Goal: Task Accomplishment & Management: Use online tool/utility

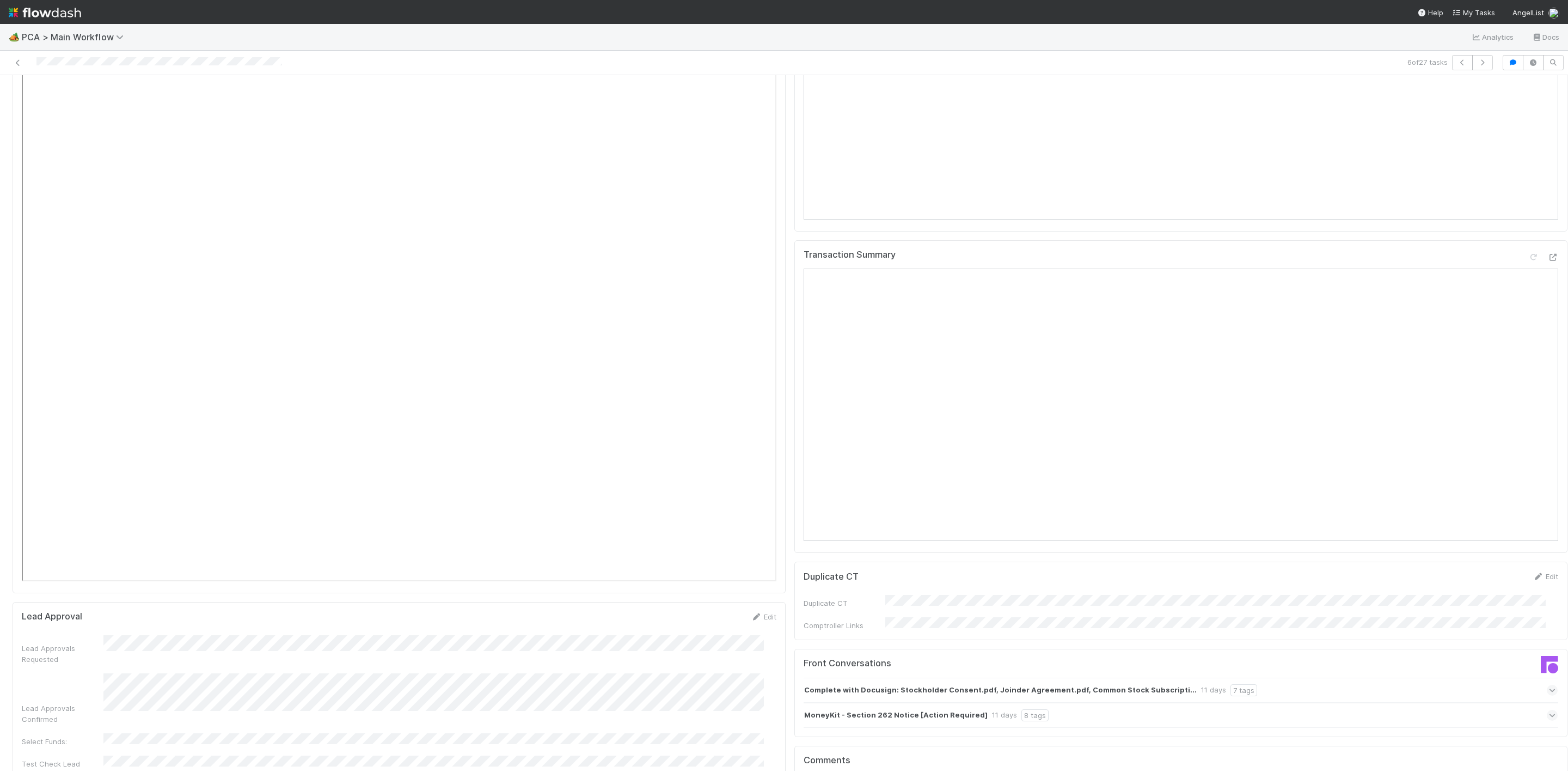
scroll to position [1756, 0]
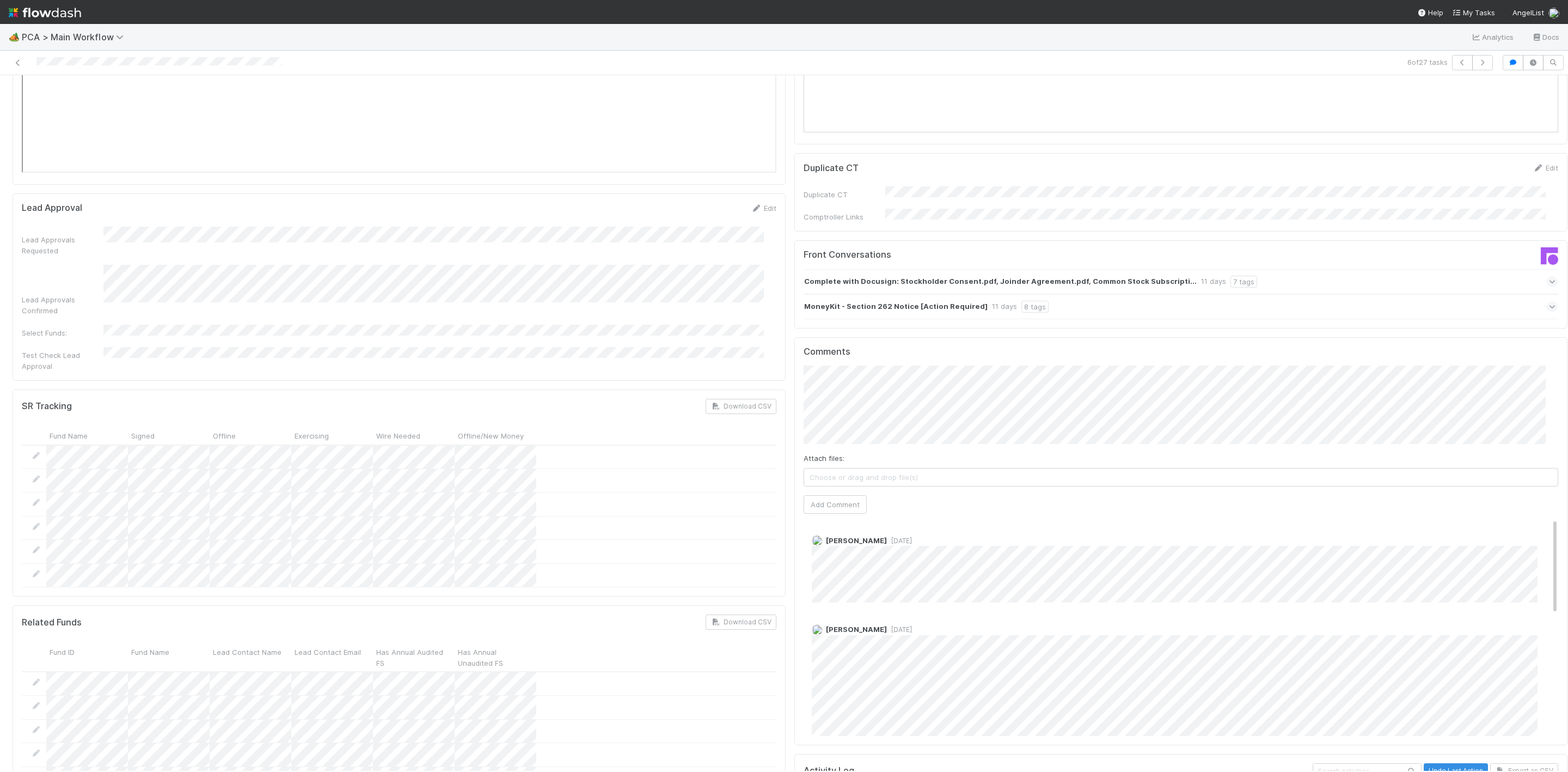
click at [973, 468] on div "Choose or drag and drop file(s)" at bounding box center [1181, 477] width 755 height 19
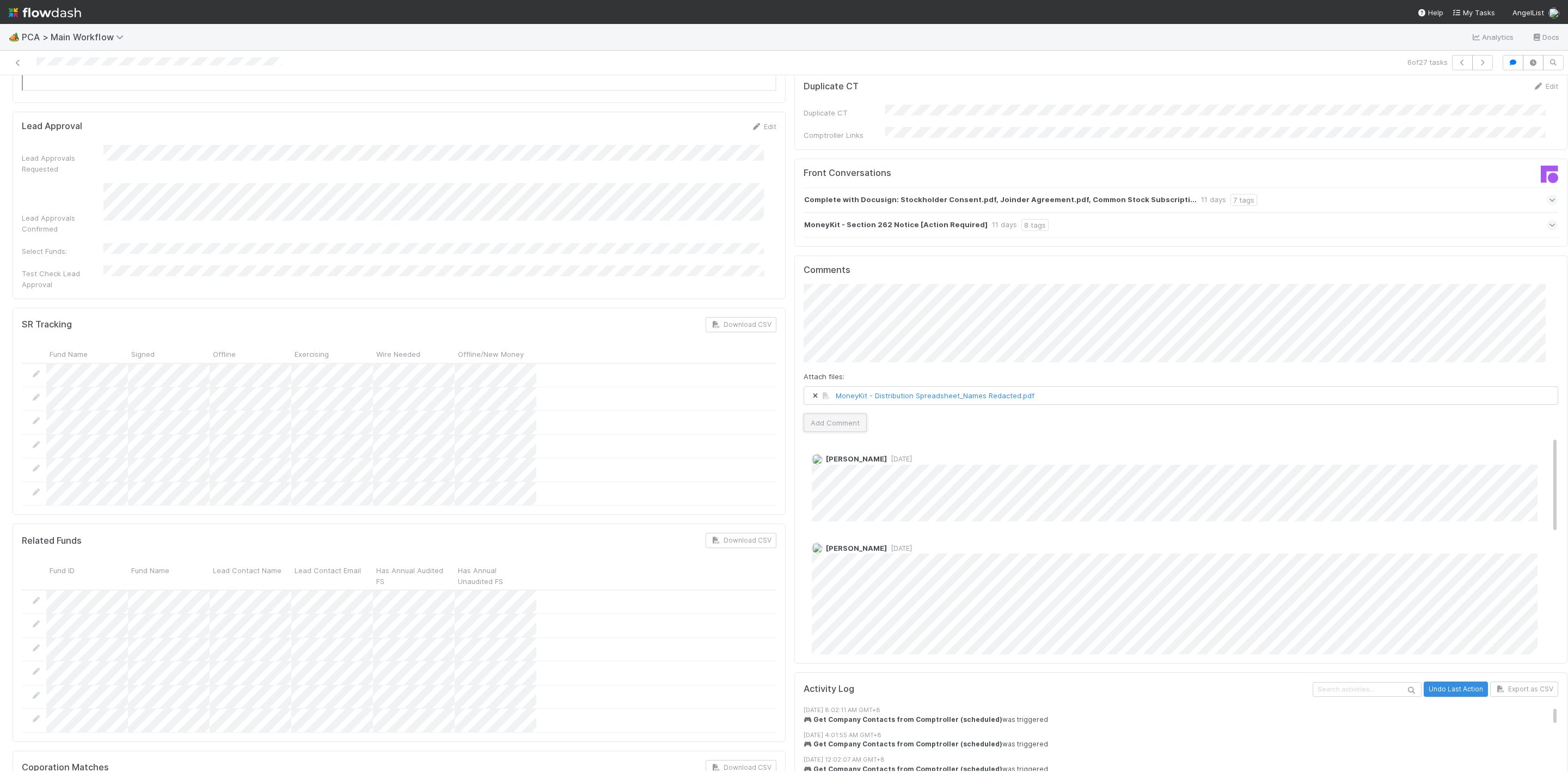
click at [809, 413] on button "Add Comment" at bounding box center [835, 422] width 63 height 19
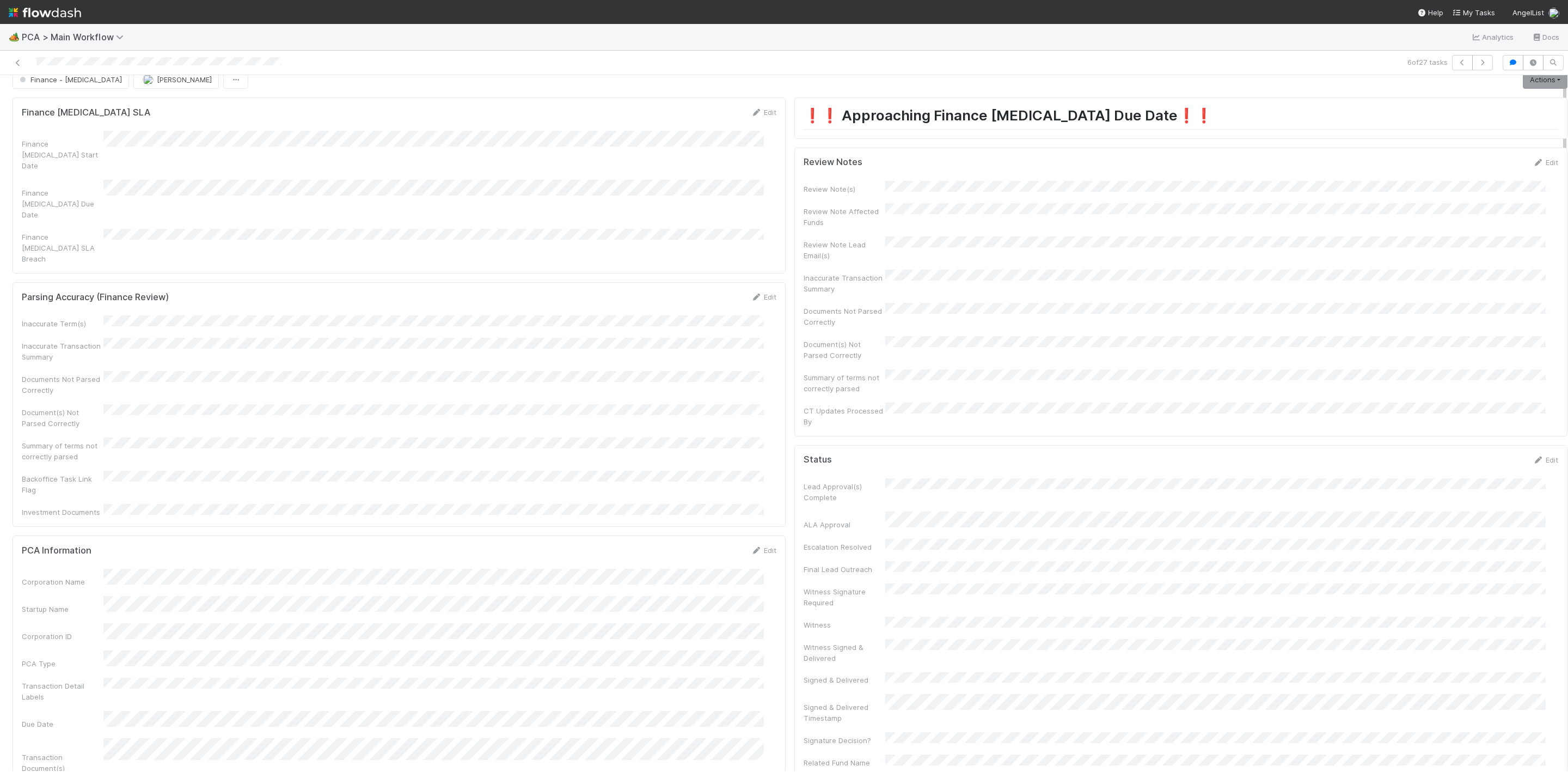
scroll to position [0, 0]
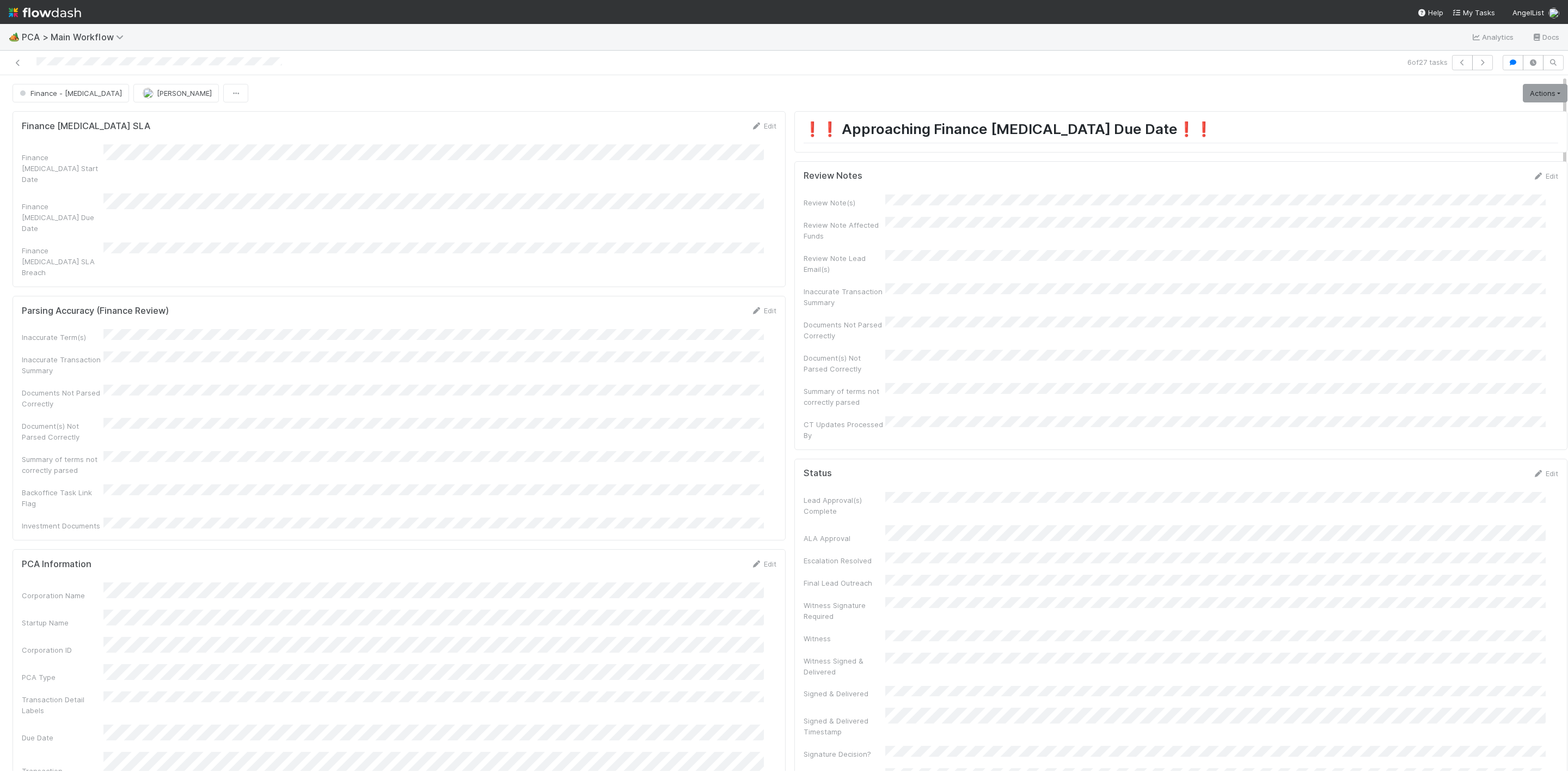
drag, startPoint x: 1524, startPoint y: 162, endPoint x: 1498, endPoint y: 183, distance: 33.4
click at [1533, 171] on link "Edit" at bounding box center [1546, 176] width 26 height 9
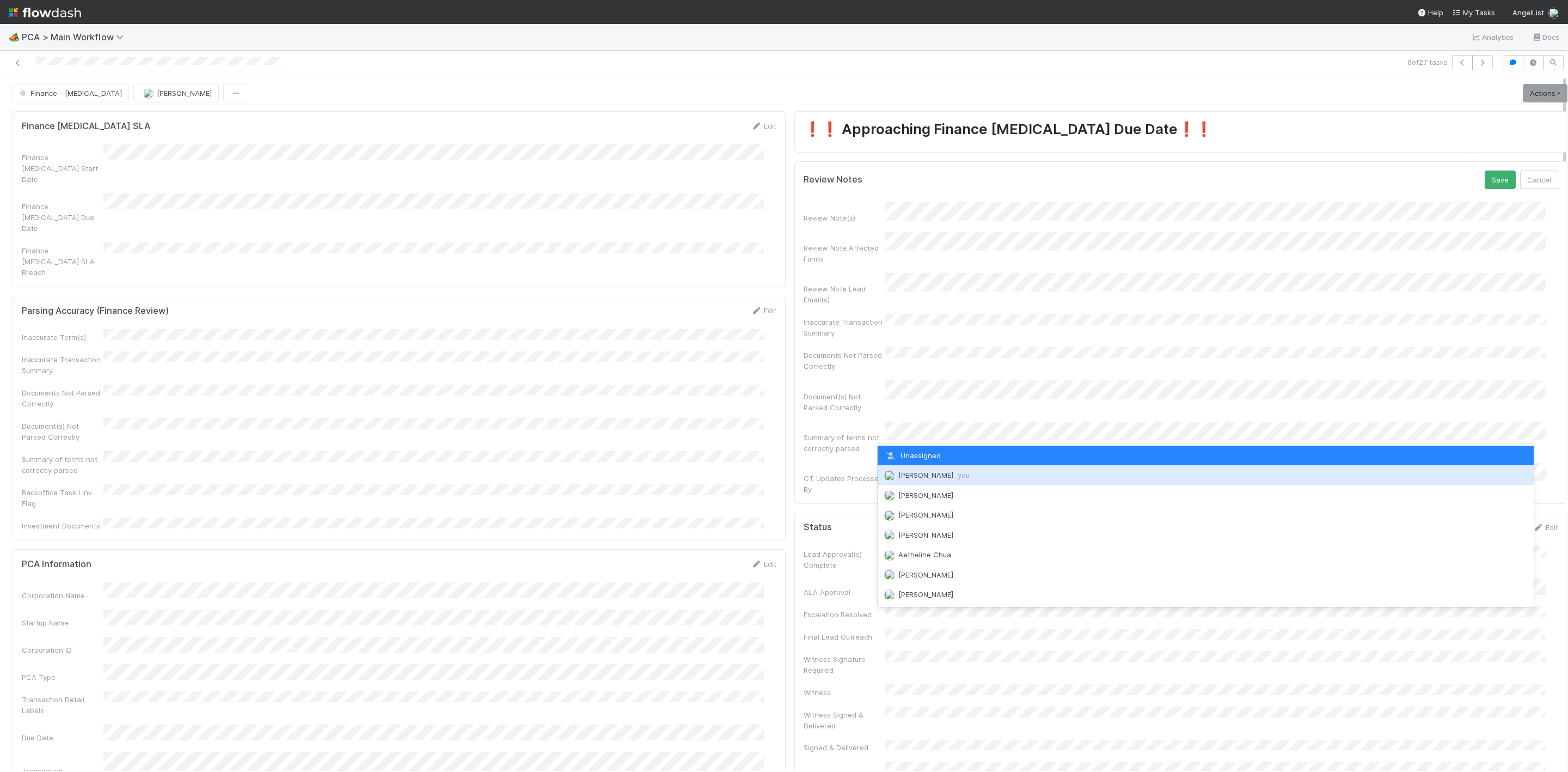
click at [919, 467] on div "Janice Garcia you" at bounding box center [1206, 475] width 656 height 20
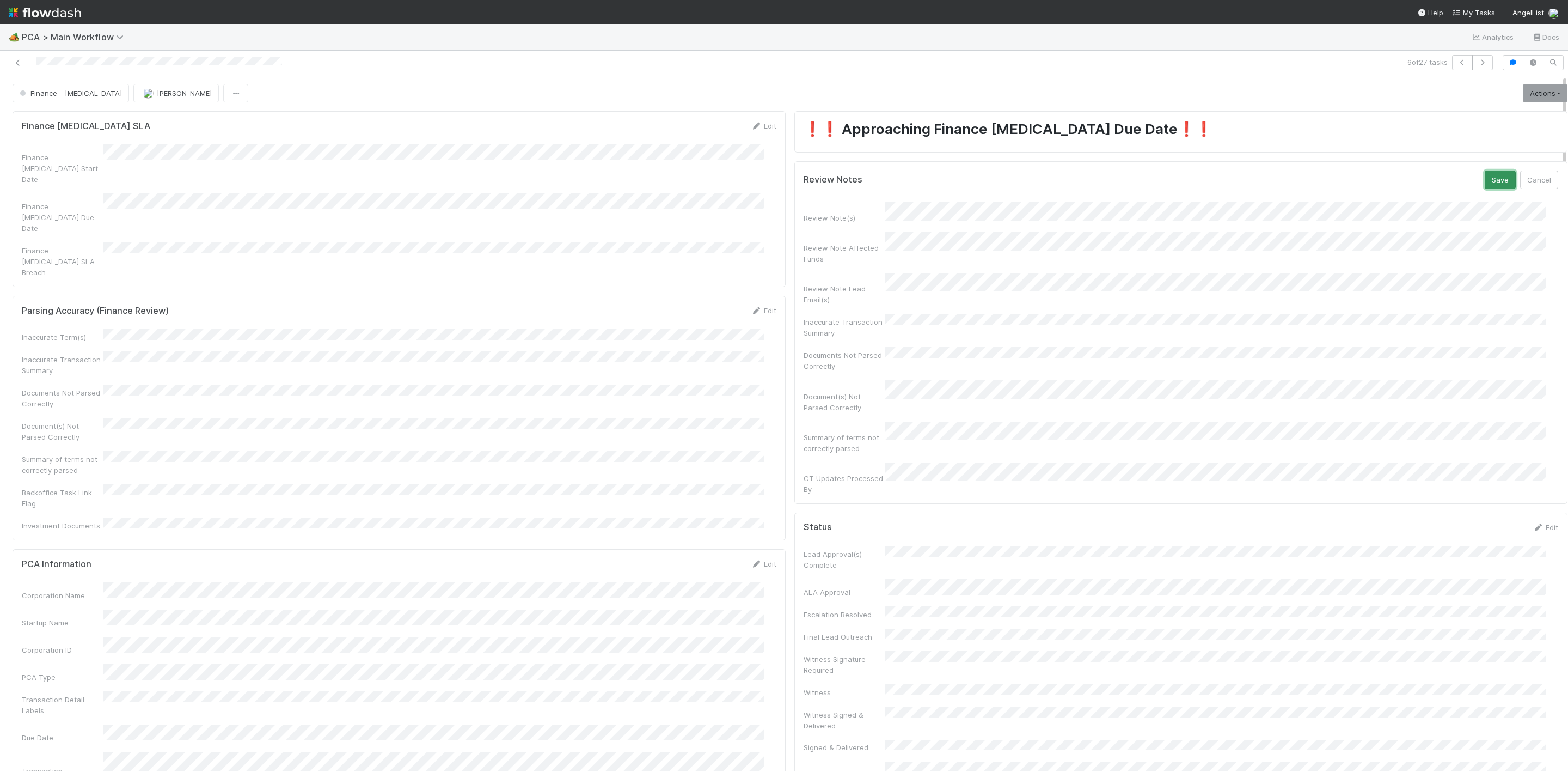
click at [1485, 173] on button "Save" at bounding box center [1500, 180] width 31 height 19
click at [1523, 87] on link "Actions" at bounding box center [1546, 93] width 45 height 19
click at [1443, 140] on button "Move to Finance Review" at bounding box center [1483, 147] width 177 height 15
click at [1533, 180] on link "Edit" at bounding box center [1546, 176] width 26 height 9
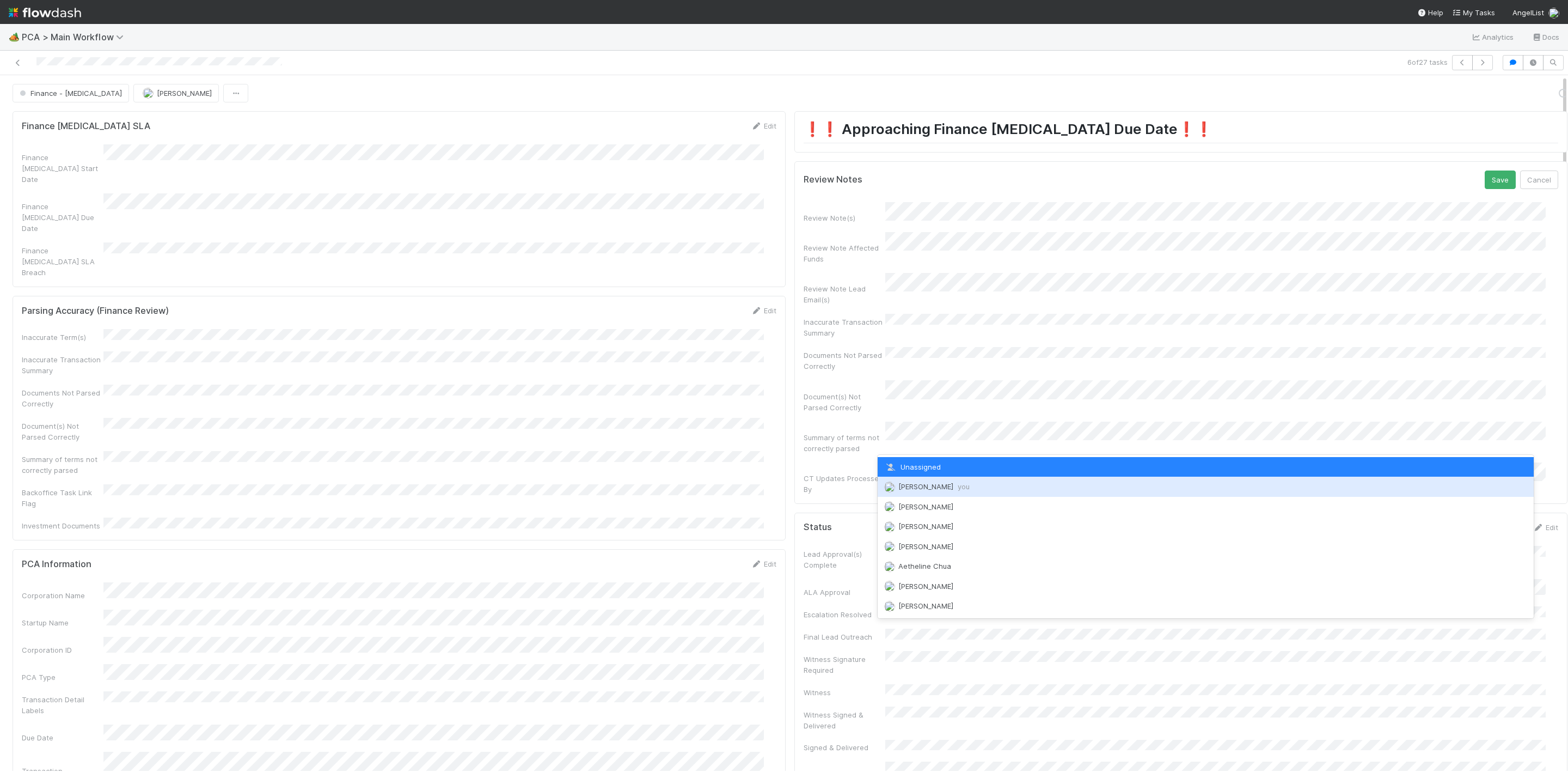
click at [919, 482] on span "Janice Garcia you" at bounding box center [934, 486] width 71 height 9
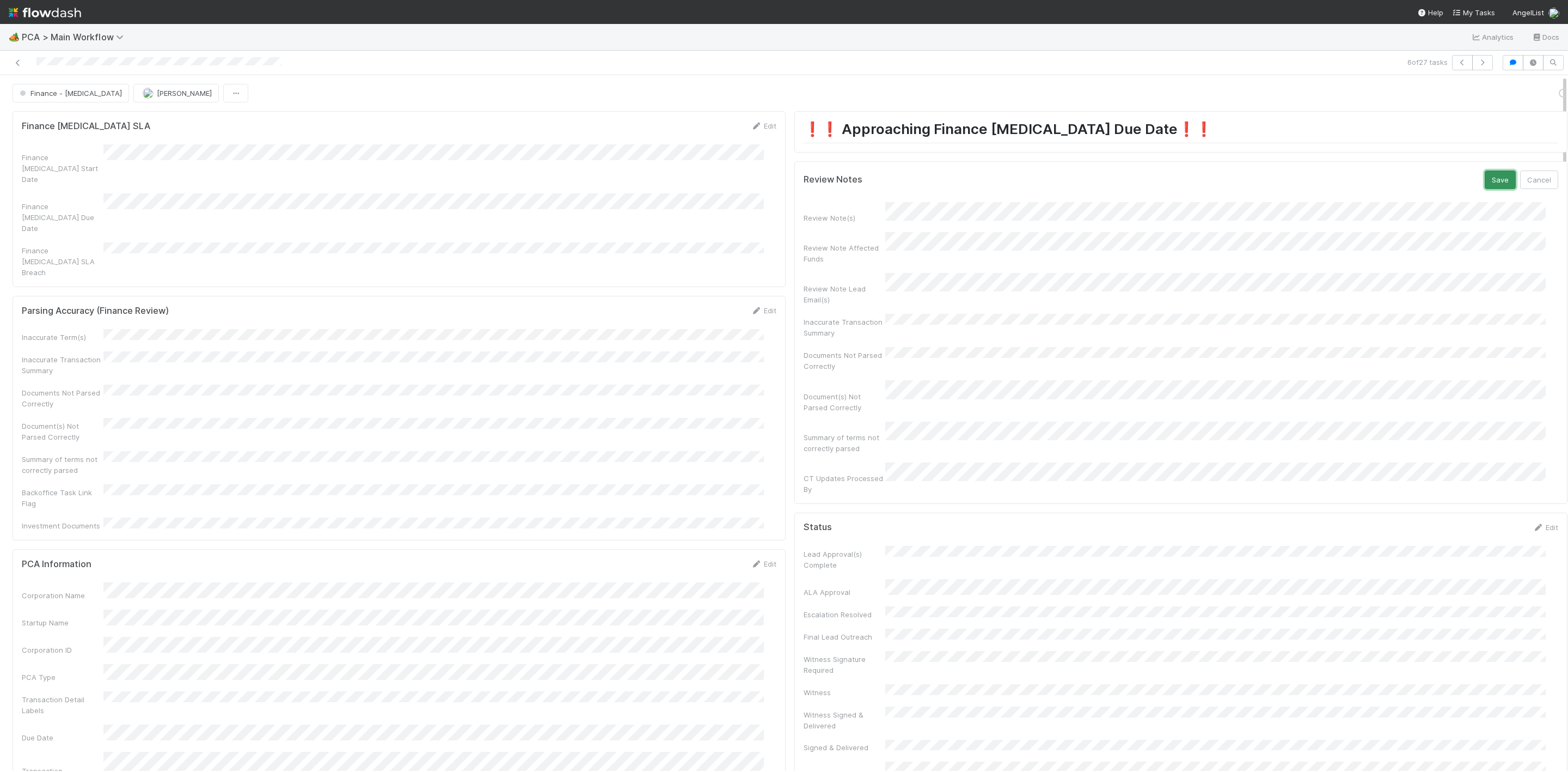
click at [1485, 177] on button "Save" at bounding box center [1500, 180] width 31 height 19
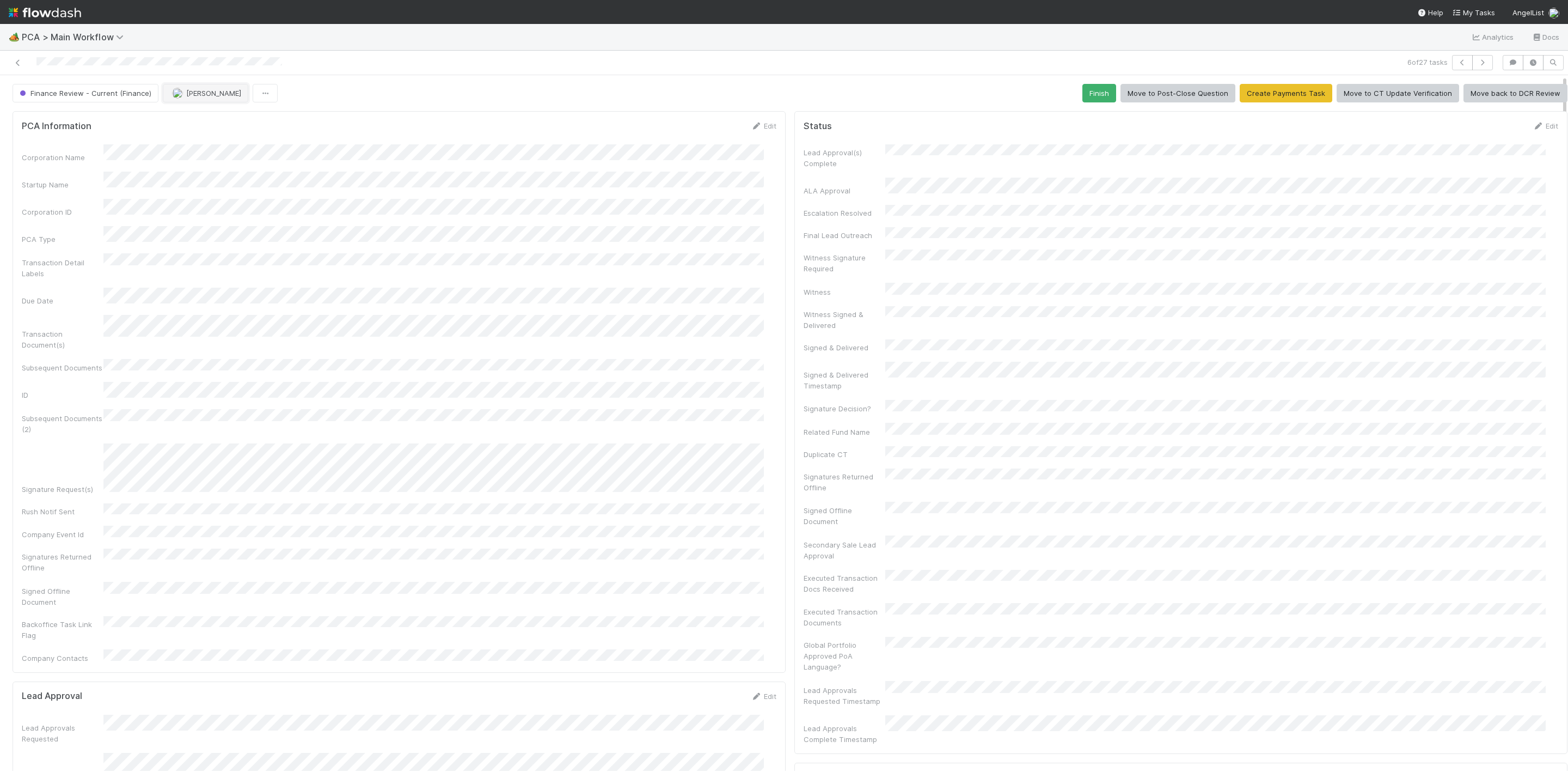
click at [205, 88] on button "[PERSON_NAME]" at bounding box center [206, 93] width 86 height 19
click at [248, 119] on div "[PERSON_NAME]" at bounding box center [233, 122] width 153 height 20
click at [15, 64] on icon at bounding box center [18, 63] width 11 height 7
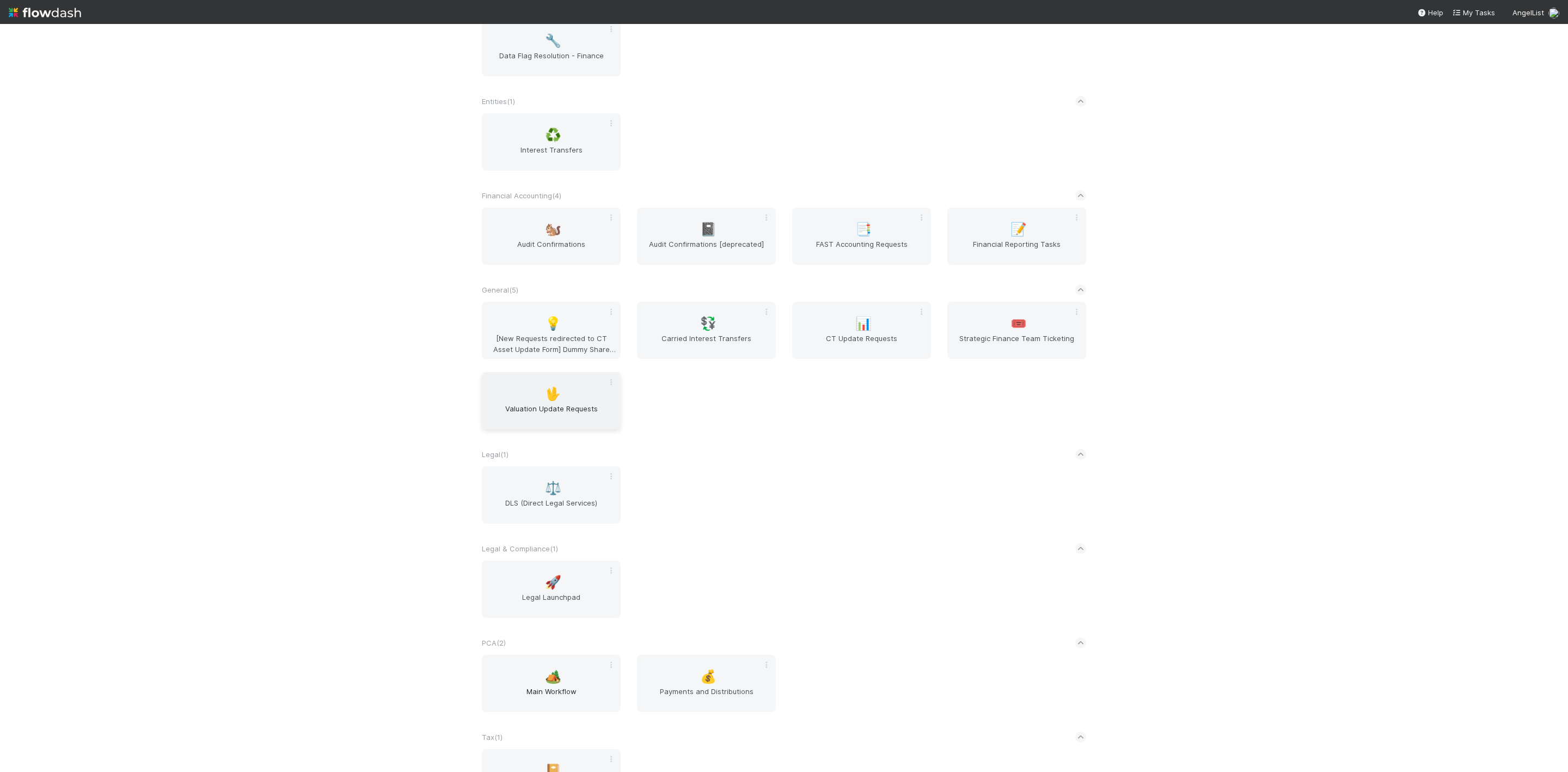
scroll to position [418, 0]
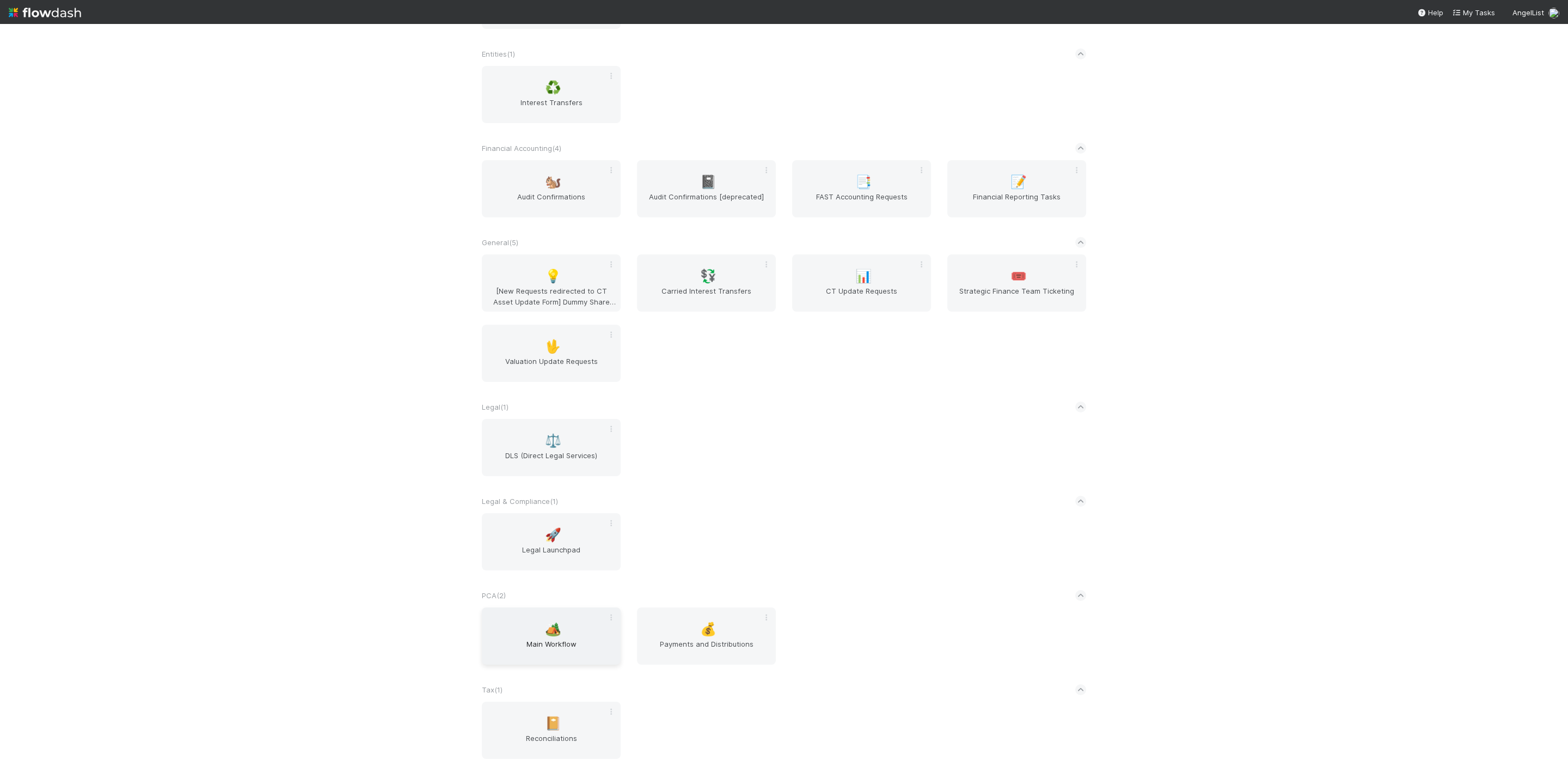
click at [561, 495] on div "🏕️ Main Workflow" at bounding box center [551, 636] width 139 height 57
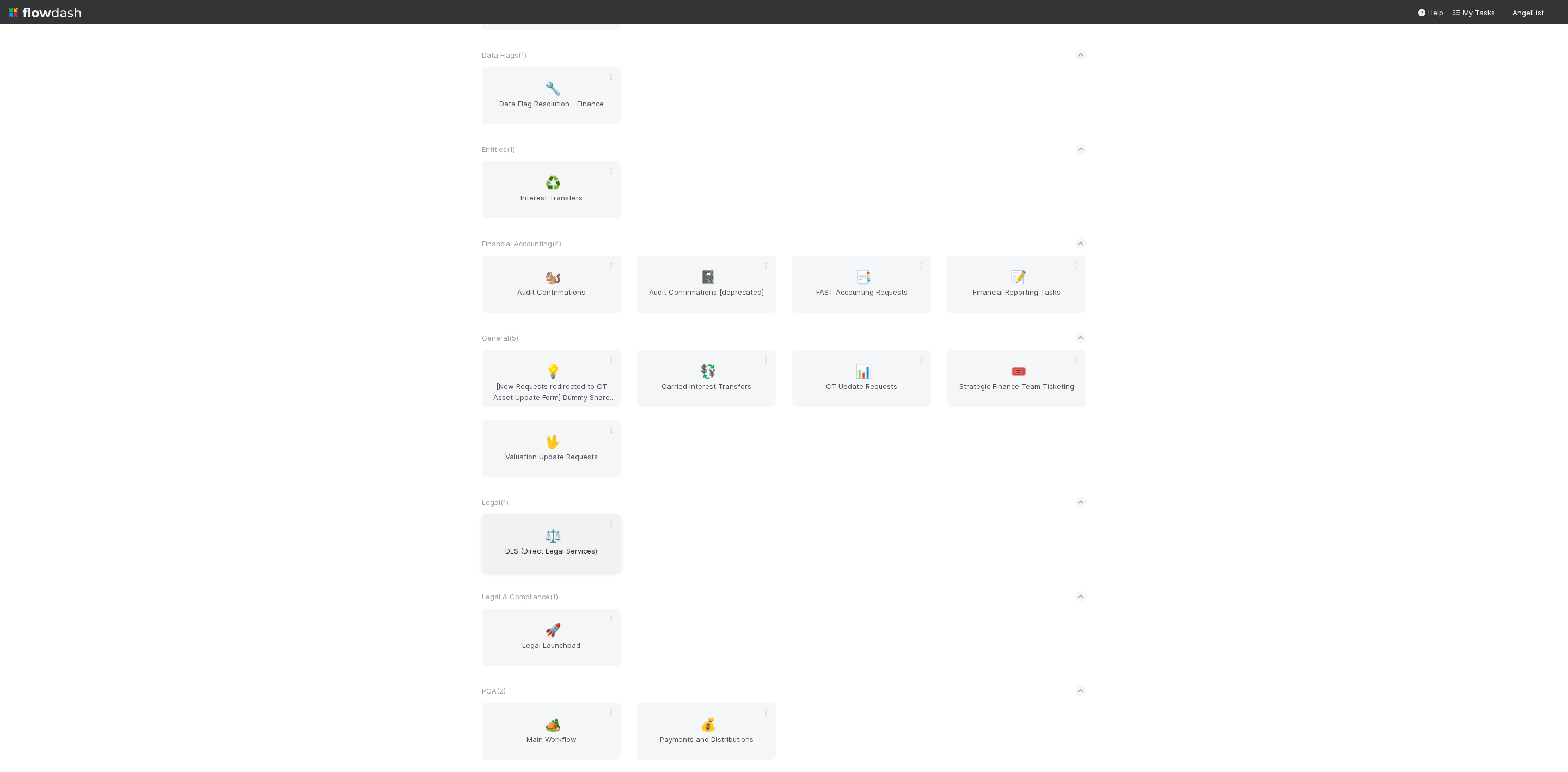
scroll to position [409, 0]
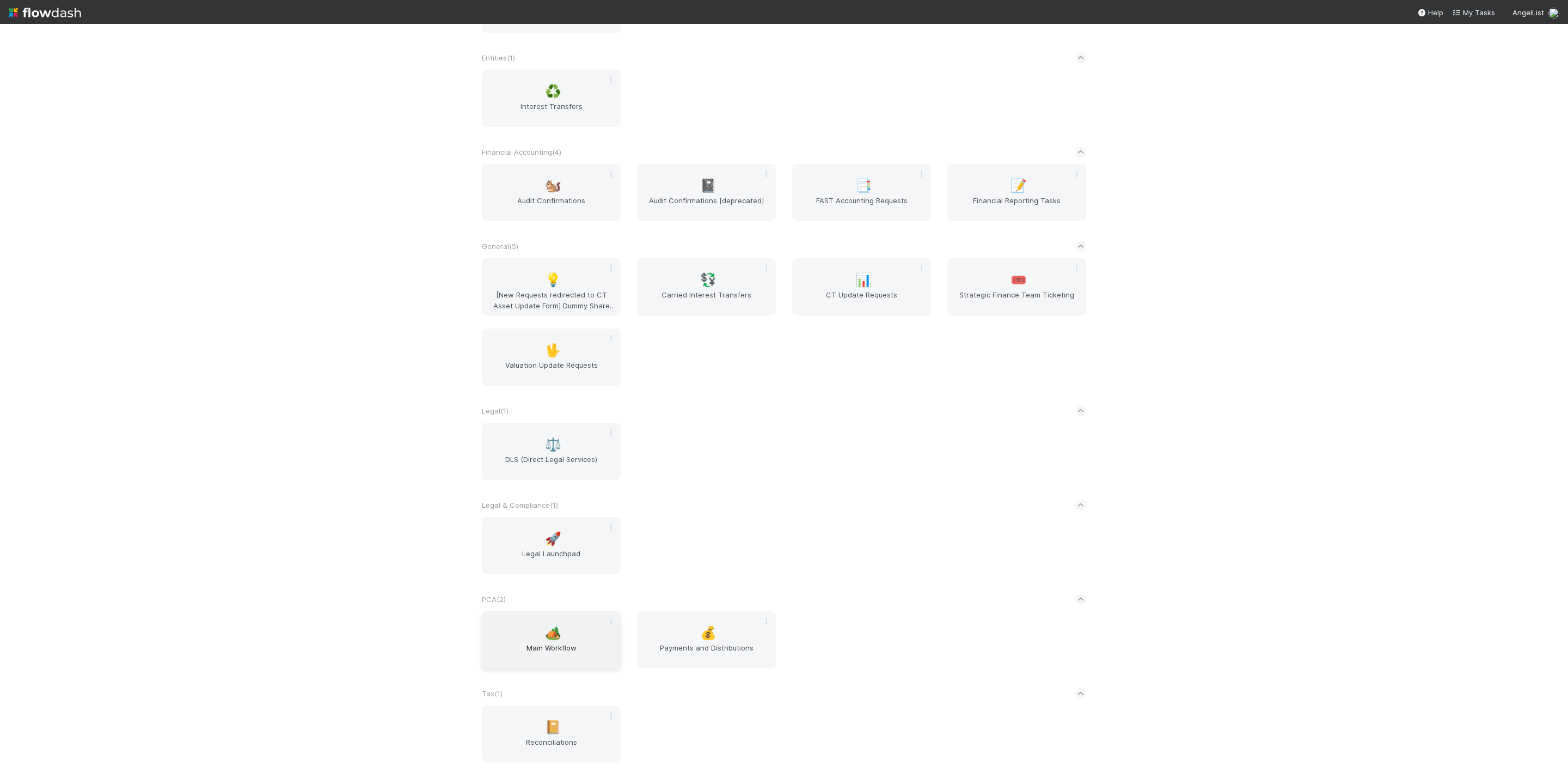
click at [555, 648] on span "Main Workflow" at bounding box center [552, 652] width 130 height 21
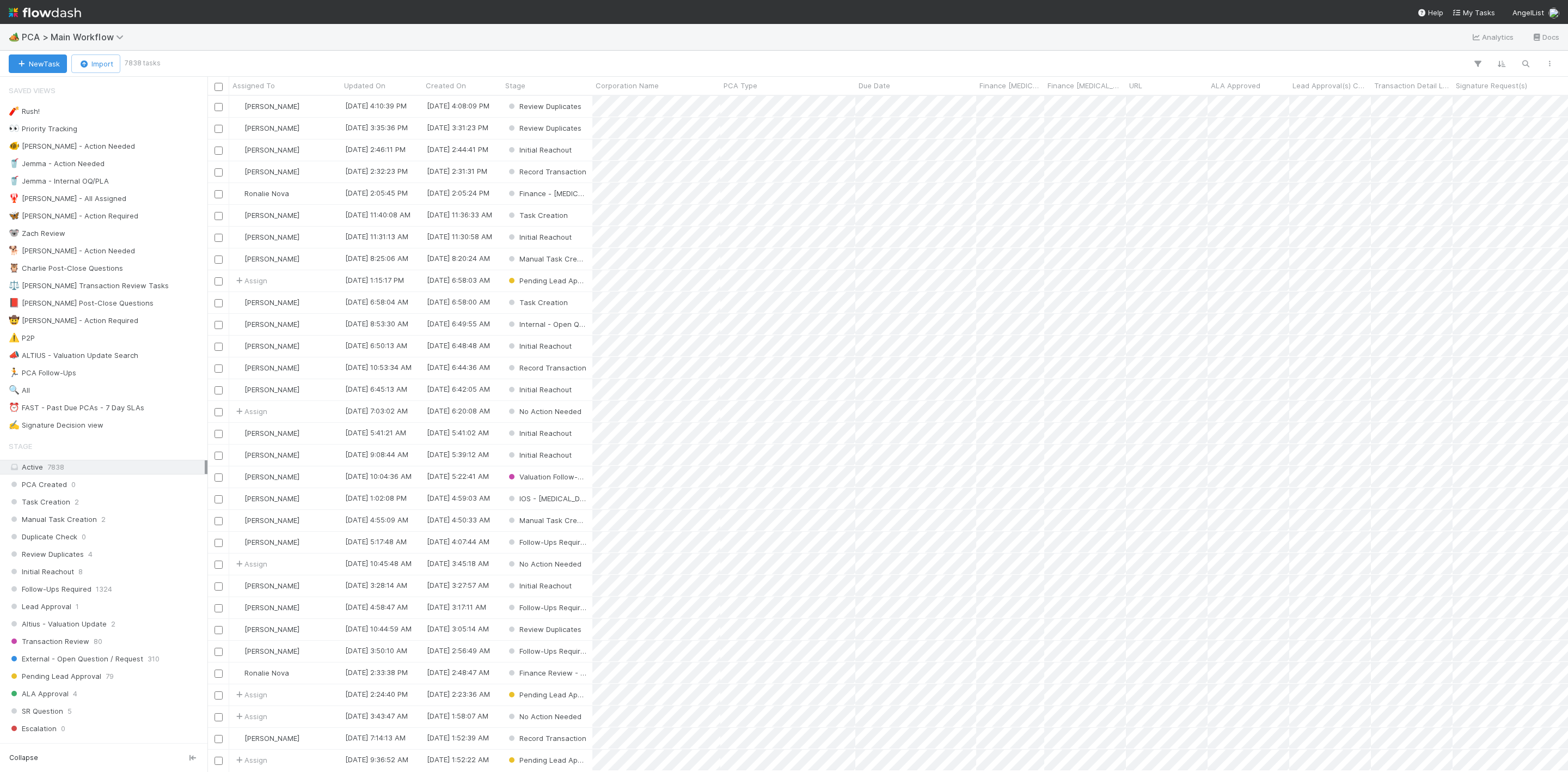
scroll to position [662, 1349]
click at [134, 415] on div "⏰ FAST - Past Due PCAs - 7 Day SLAs" at bounding box center [76, 408] width 135 height 14
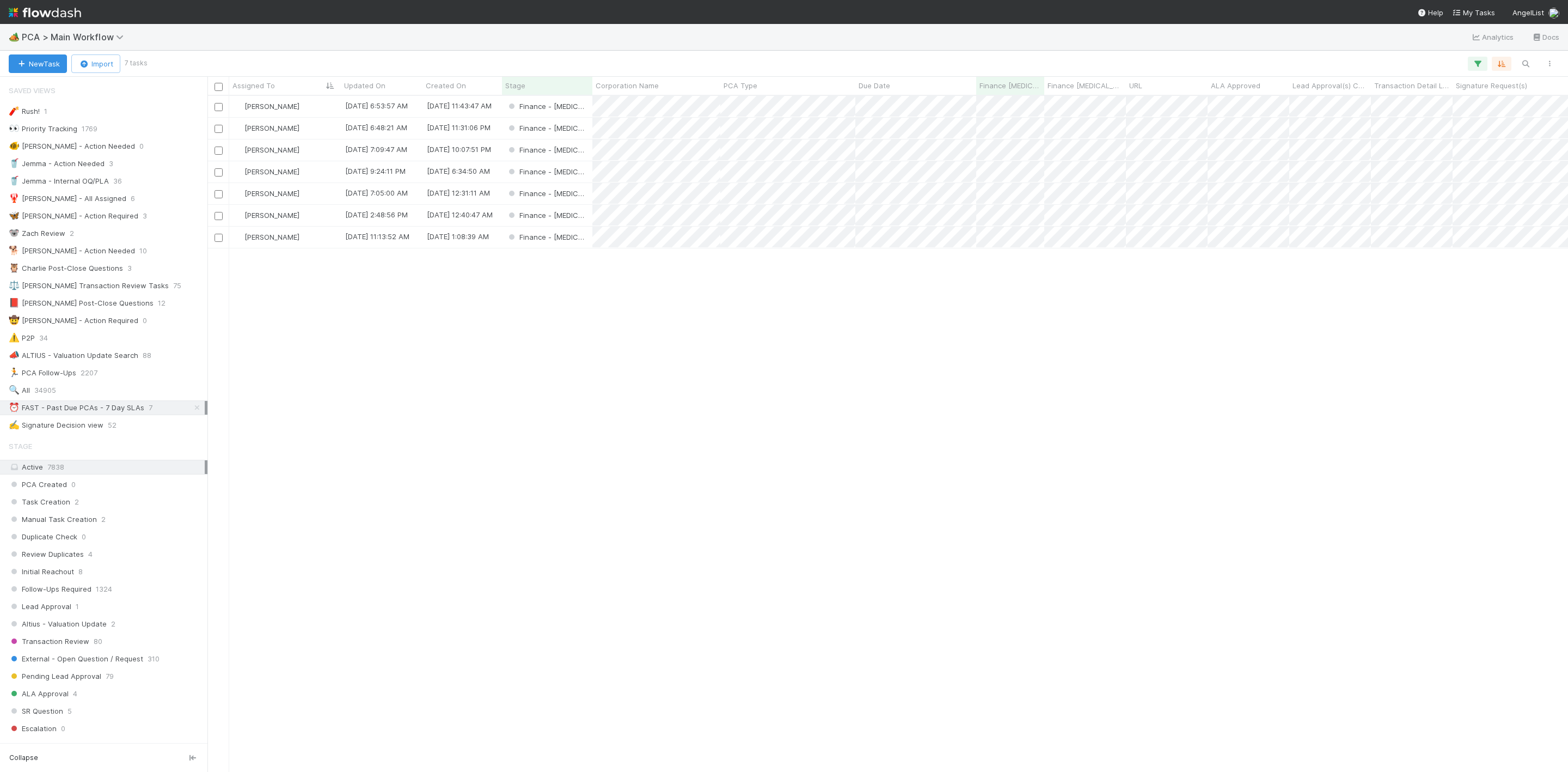
scroll to position [662, 1349]
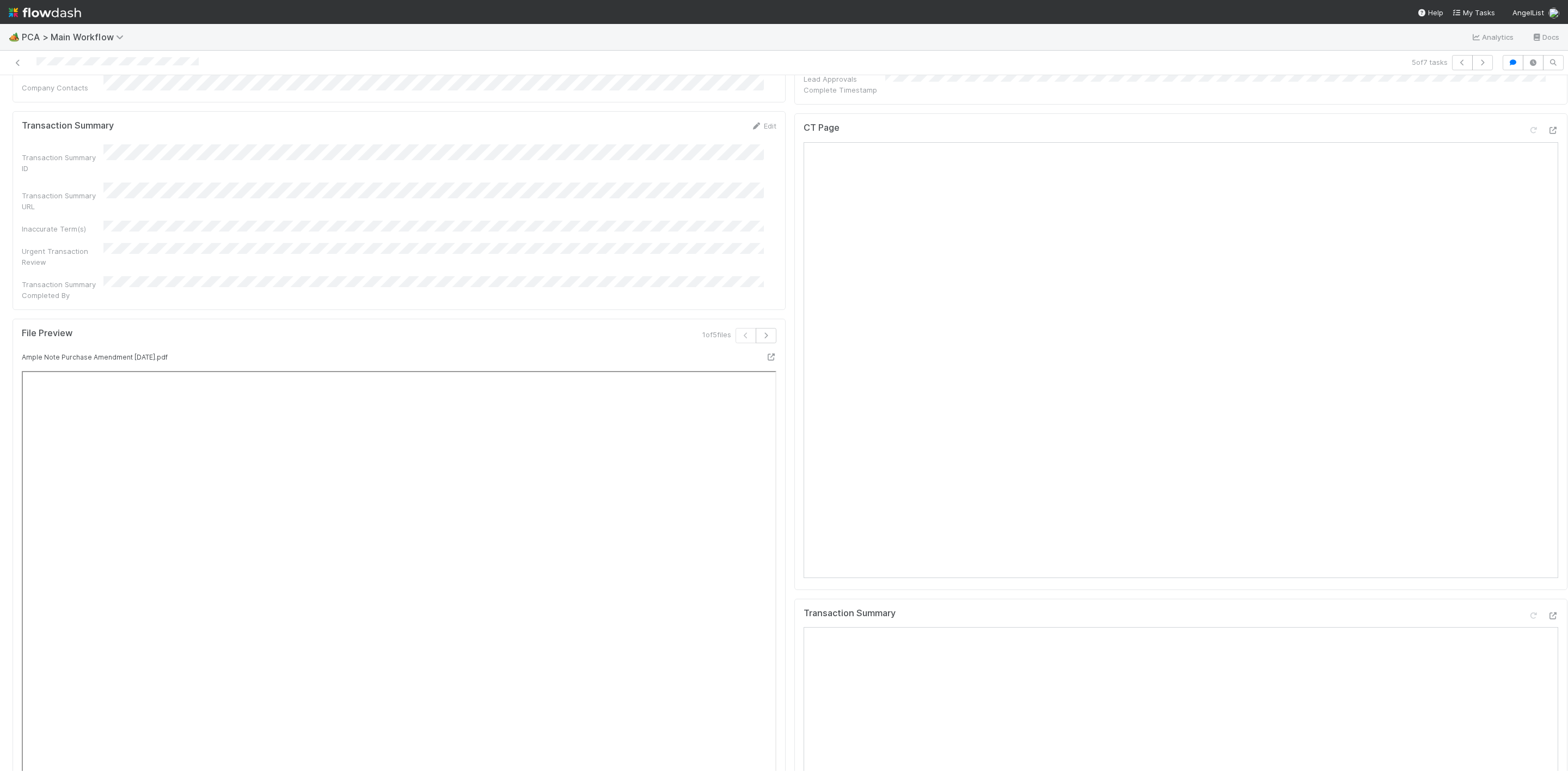
scroll to position [1225, 0]
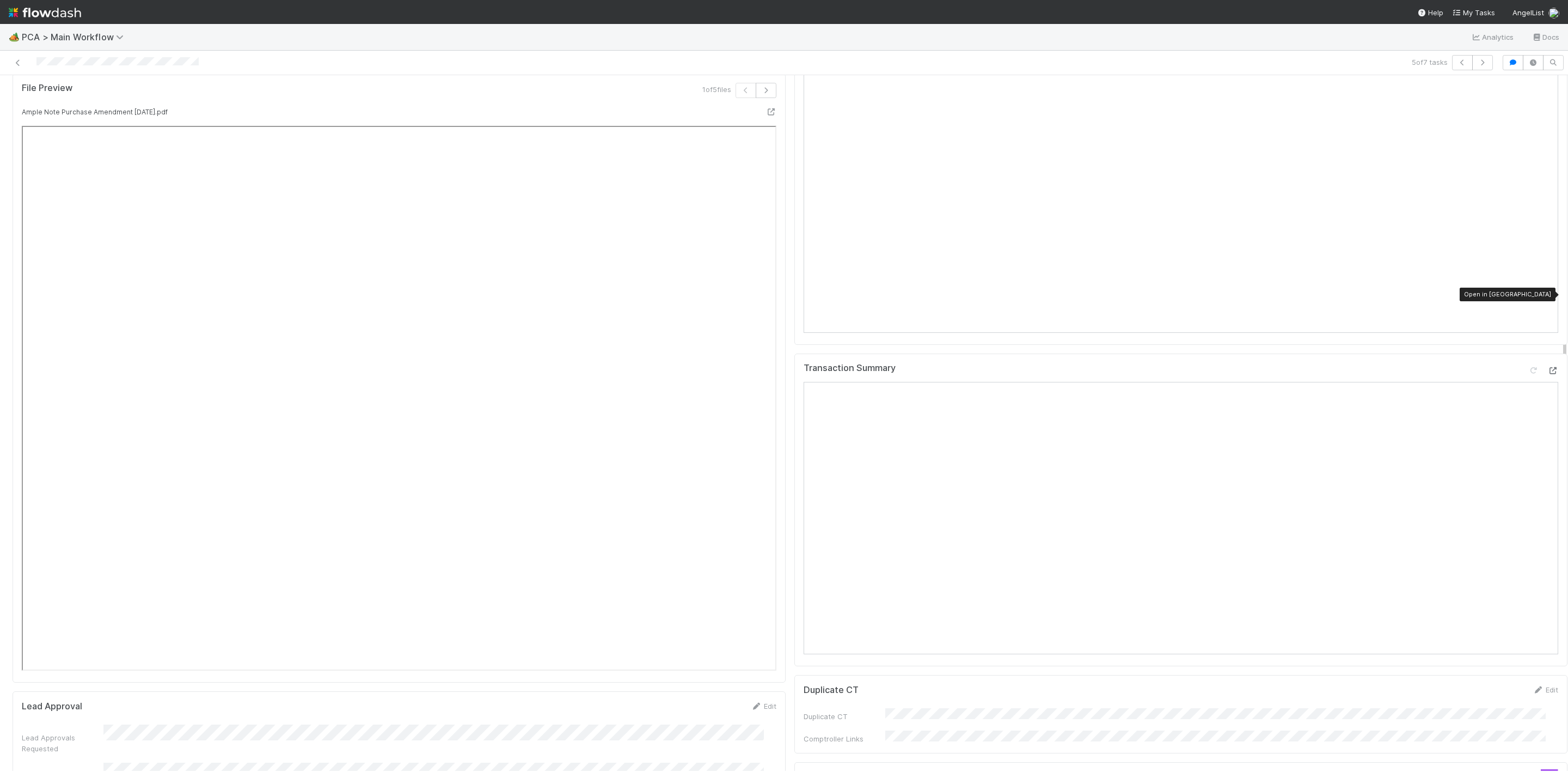
click at [1547, 367] on icon at bounding box center [1553, 370] width 11 height 7
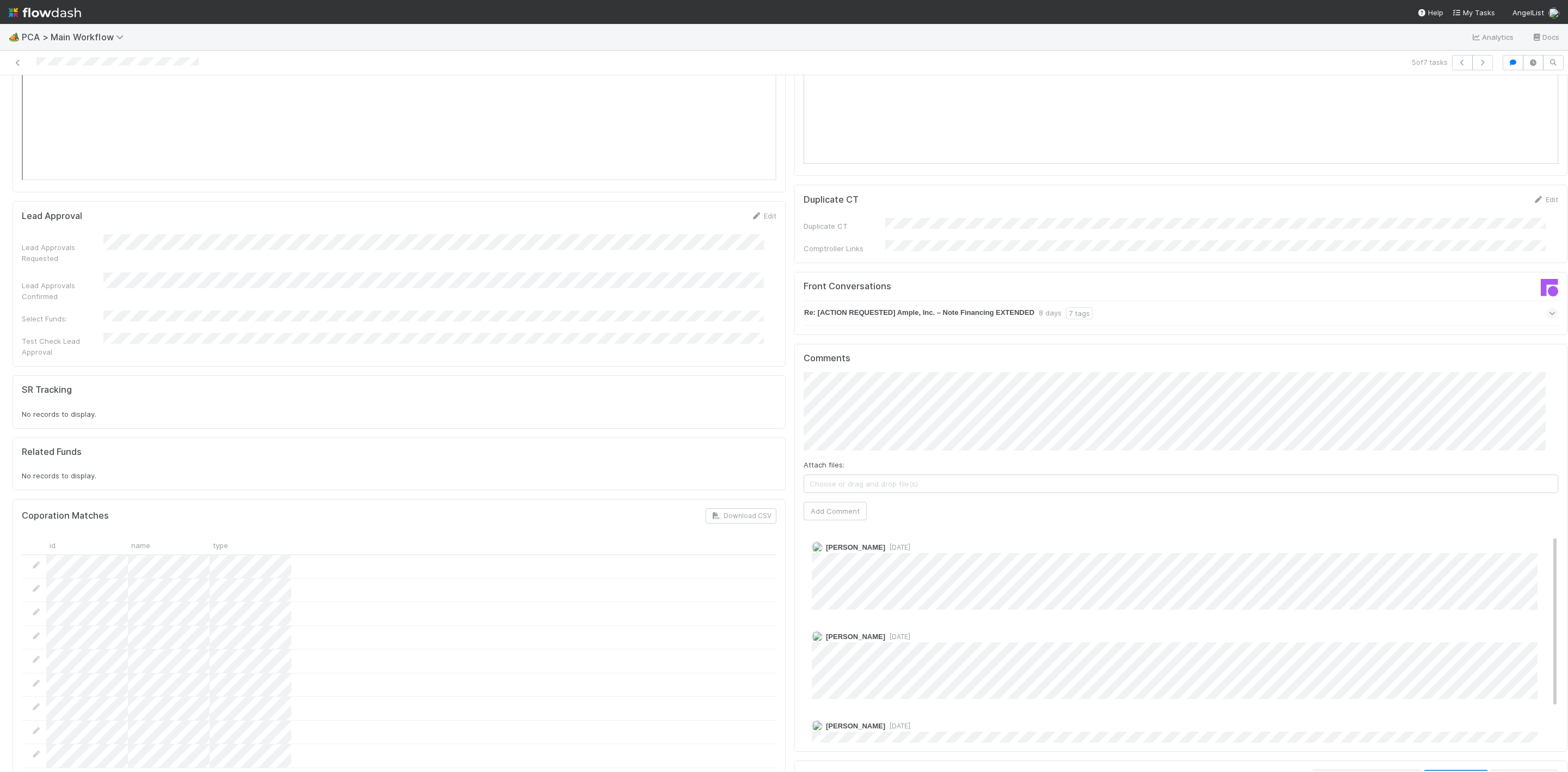
scroll to position [56, 0]
click at [812, 501] on button "Add Comment" at bounding box center [835, 511] width 63 height 19
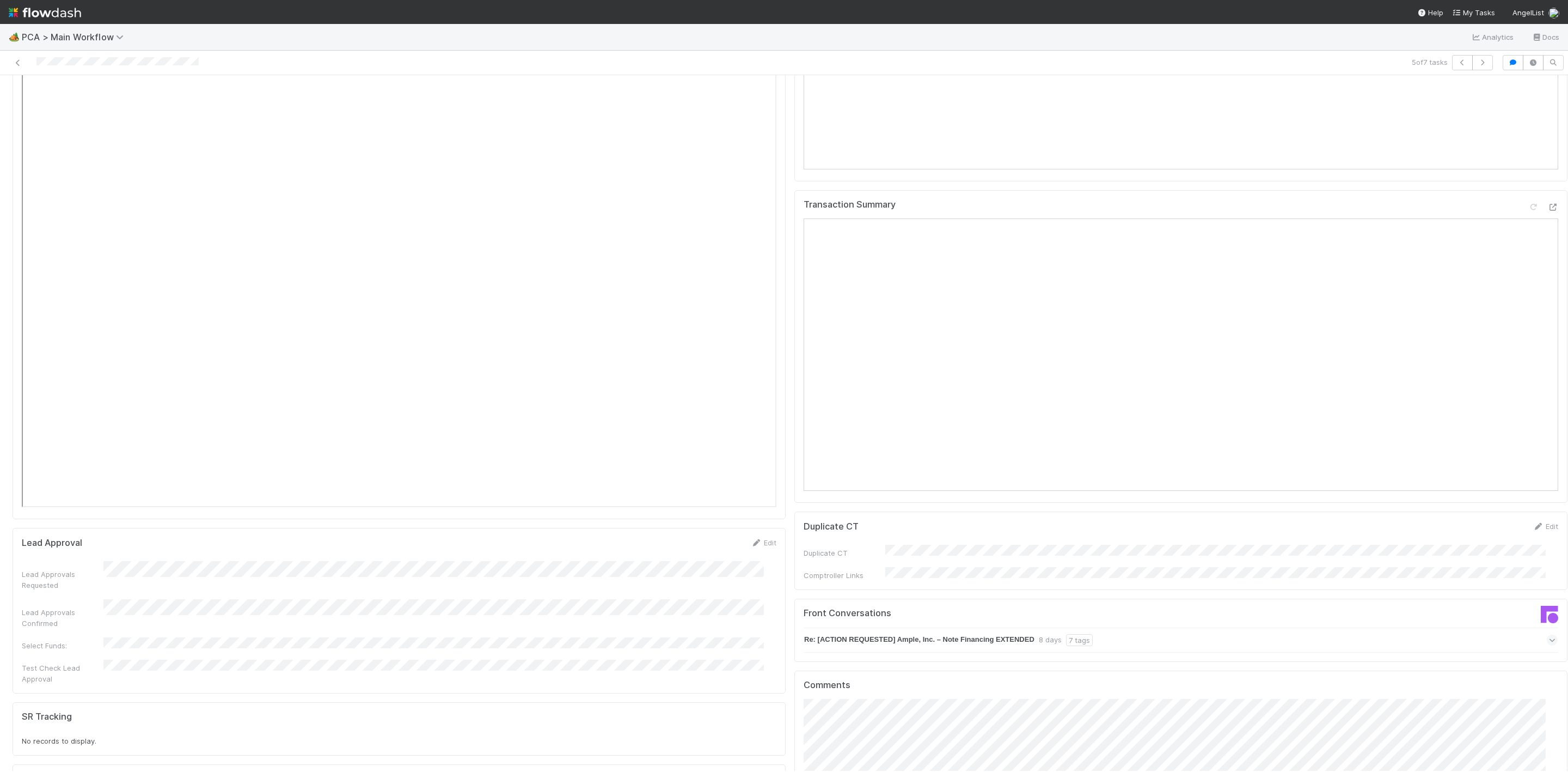
scroll to position [1062, 0]
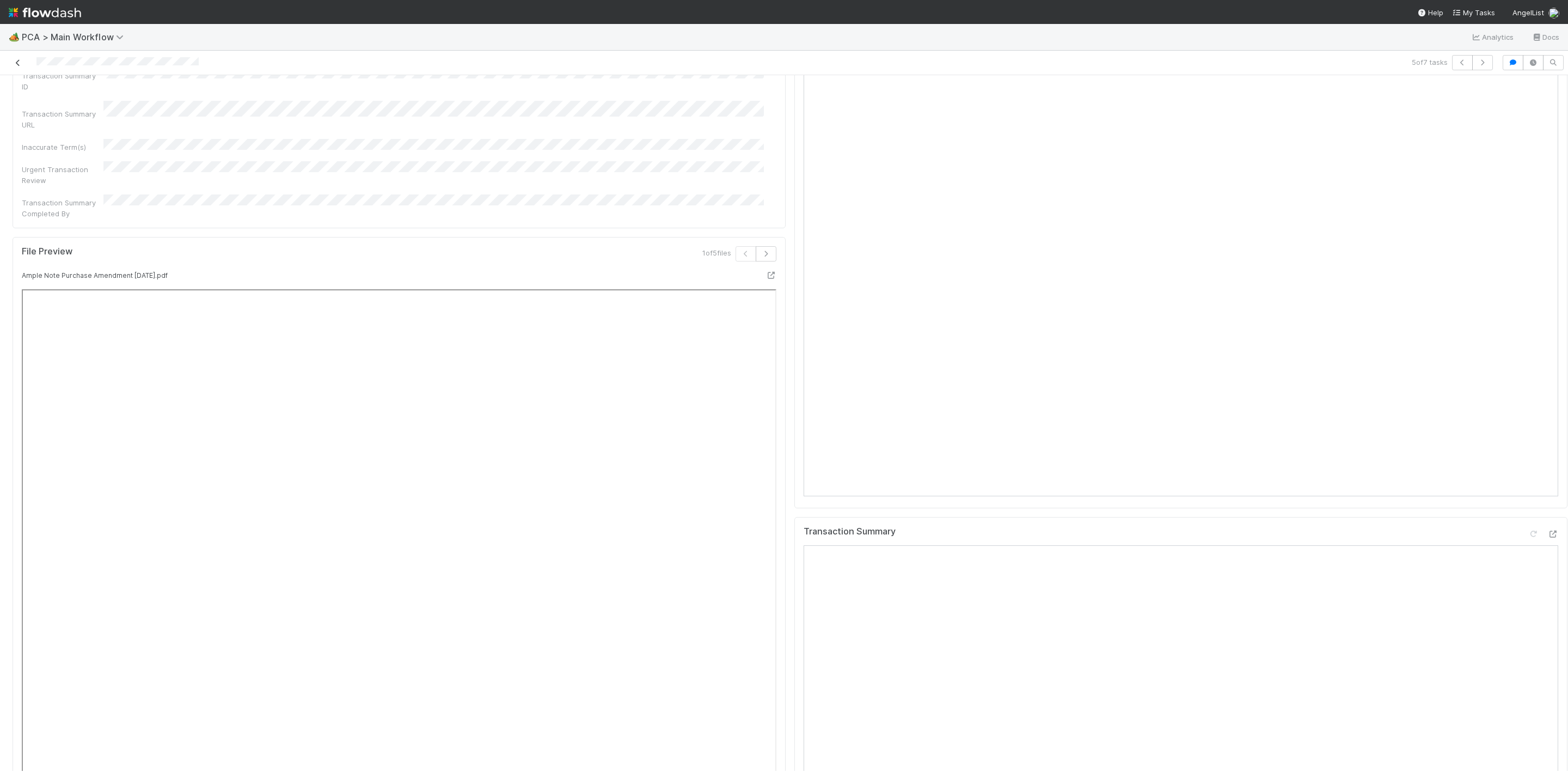
click at [15, 67] on link at bounding box center [18, 63] width 11 height 11
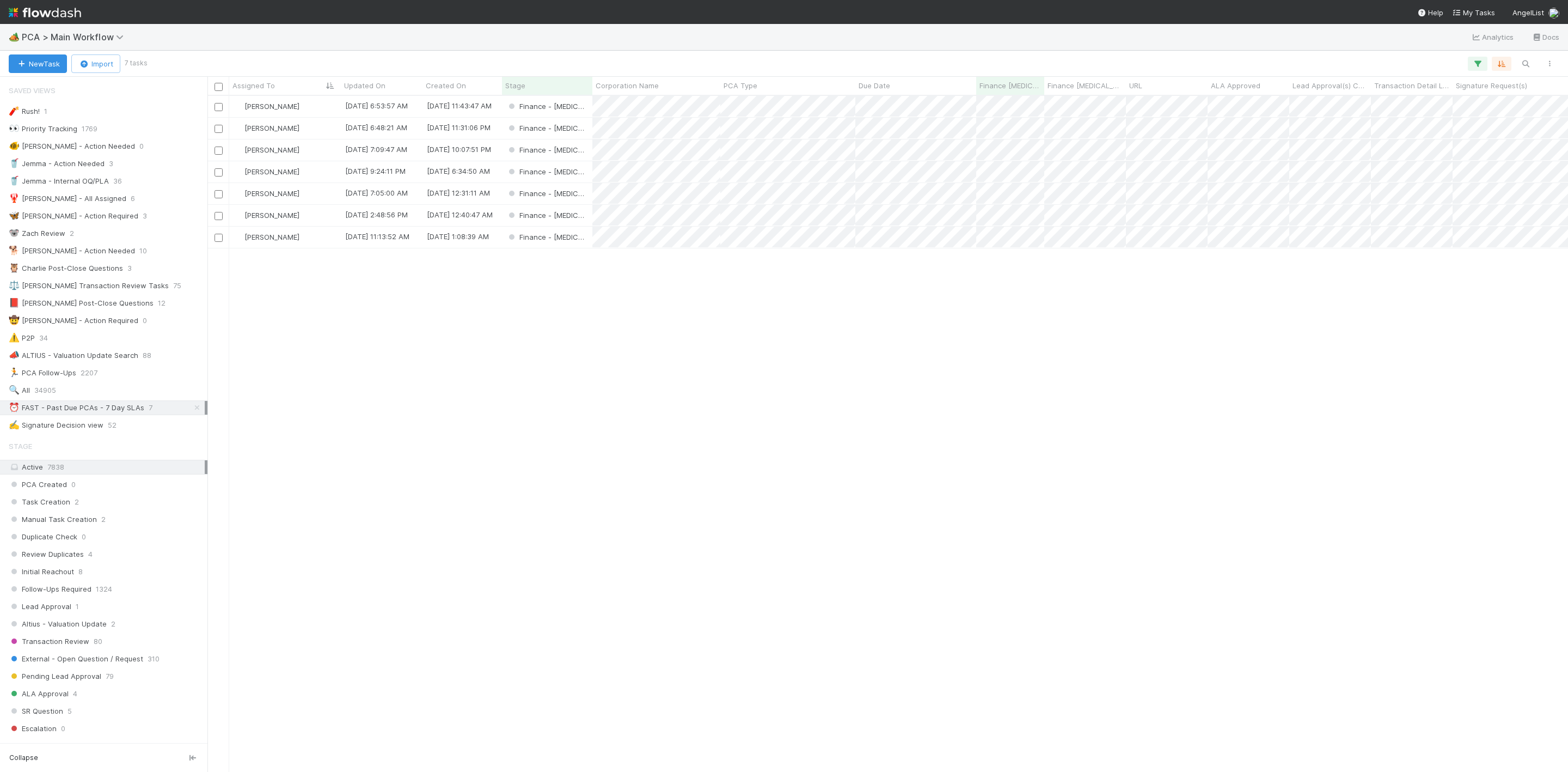
scroll to position [662, 1349]
click at [314, 194] on div "[PERSON_NAME]" at bounding box center [285, 194] width 111 height 21
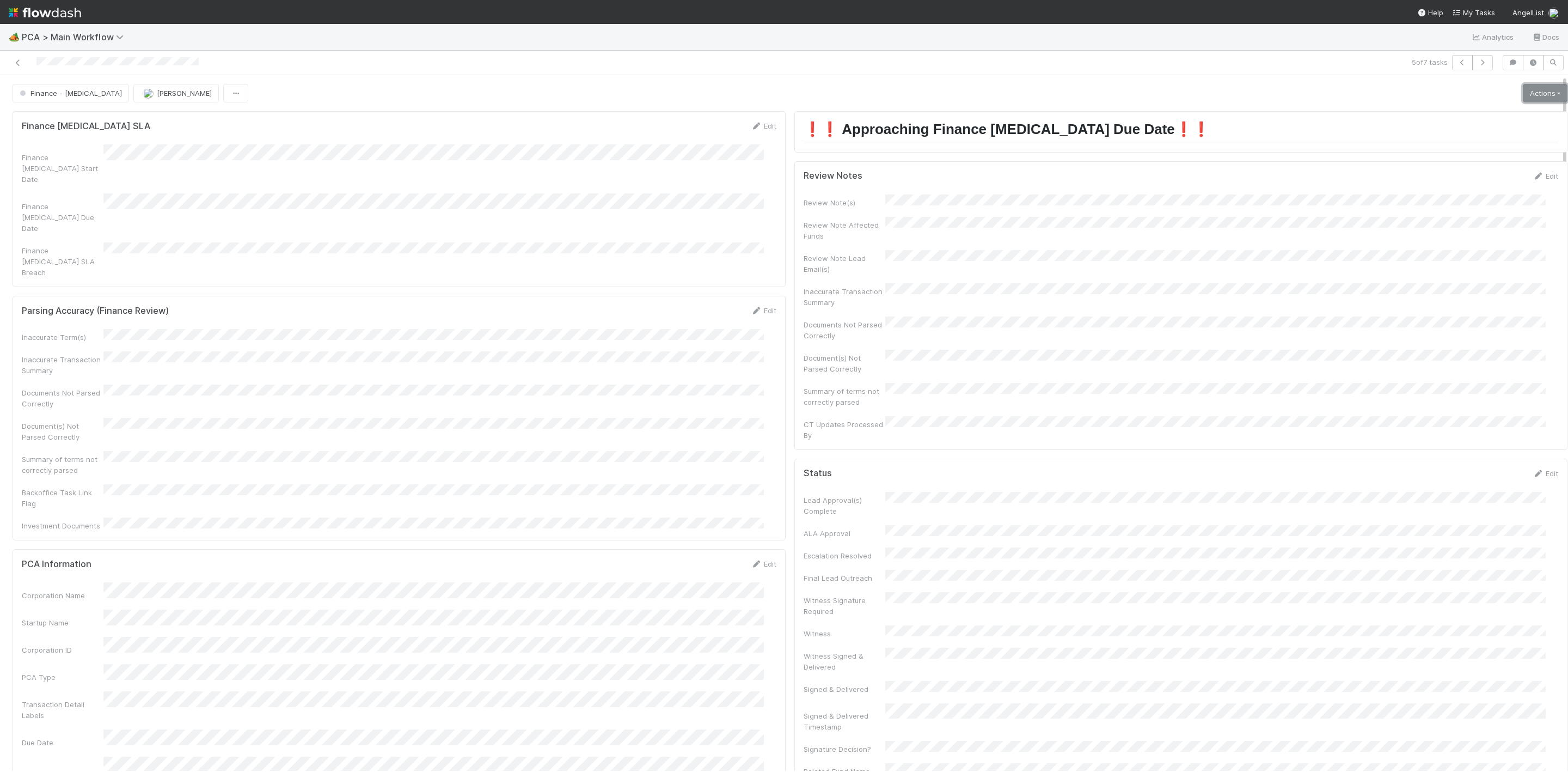
click at [1523, 96] on link "Actions" at bounding box center [1546, 93] width 45 height 19
click at [1446, 136] on button "Move to Post-Close Question" at bounding box center [1483, 132] width 177 height 15
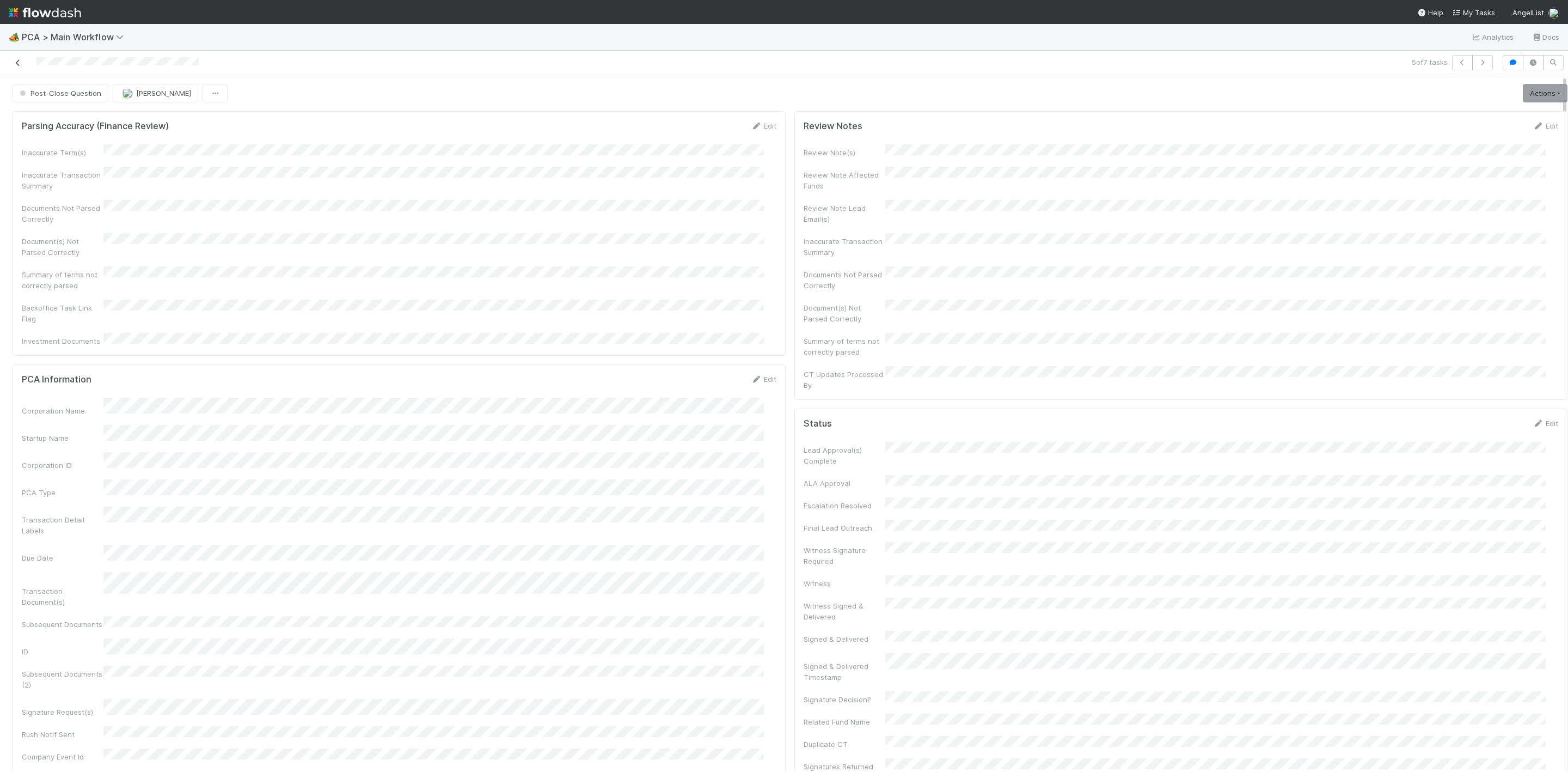
click at [15, 62] on icon at bounding box center [18, 63] width 11 height 7
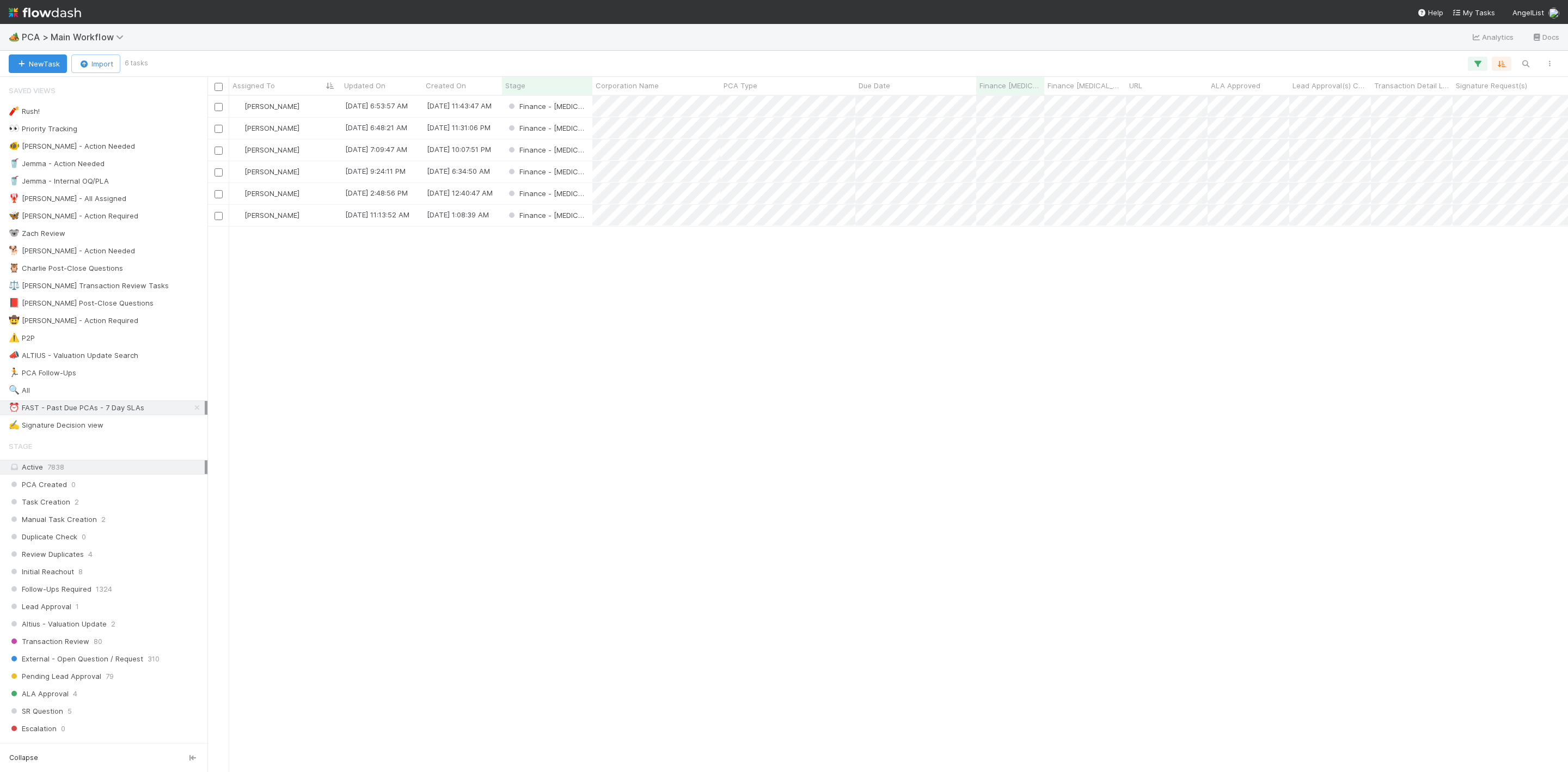
scroll to position [662, 1349]
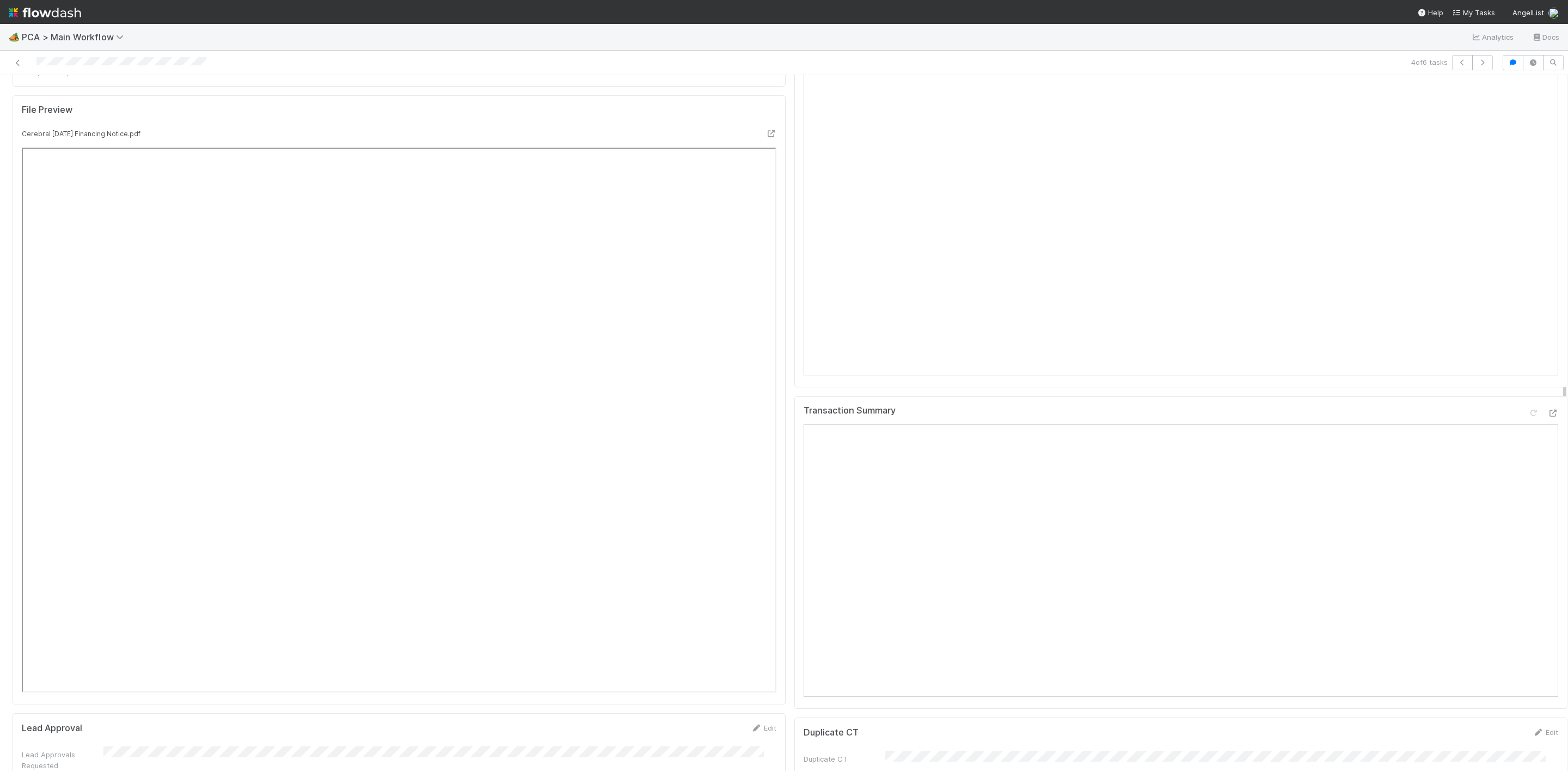
scroll to position [1062, 0]
click at [1547, 525] on icon at bounding box center [1553, 529] width 11 height 7
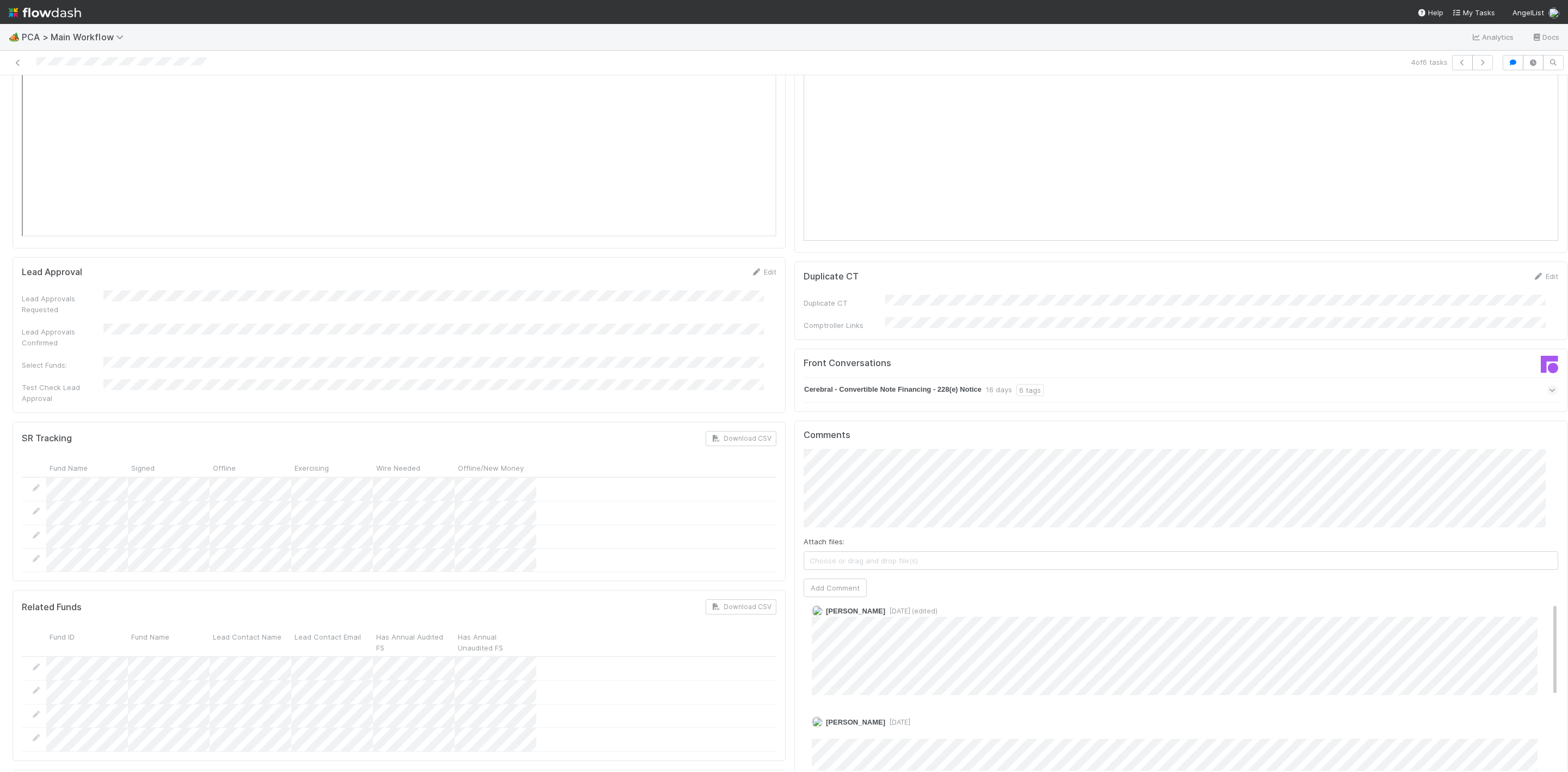
scroll to position [0, 0]
click at [861, 452] on button "[PERSON_NAME]" at bounding box center [850, 448] width 82 height 15
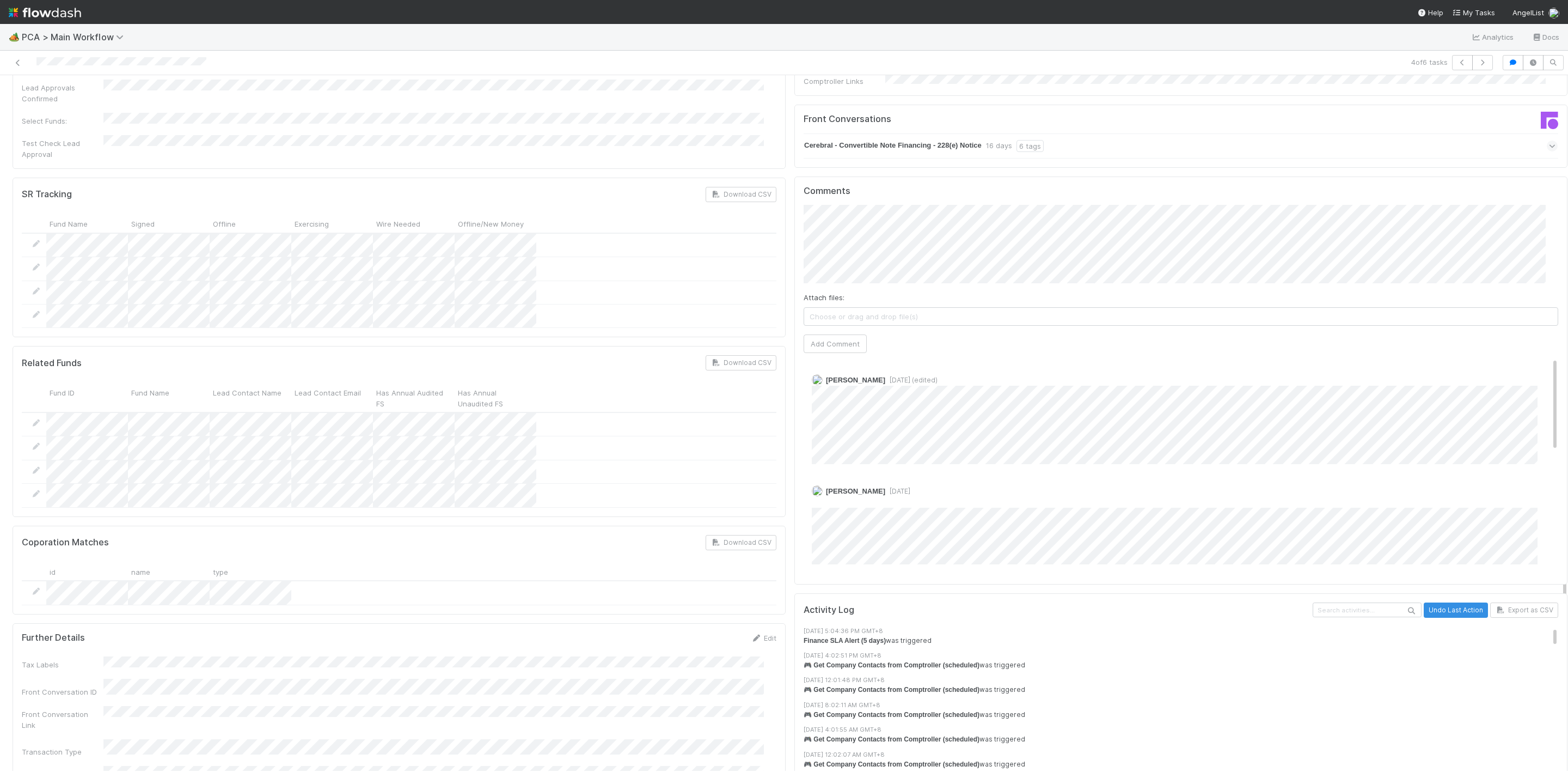
scroll to position [1879, 0]
click at [322, 23] on div "🏕️ PCA > Main Workflow Analytics Docs 4 of 6 tasks Finance - ICU Janice Garcia …" at bounding box center [784, 386] width 1568 height 772
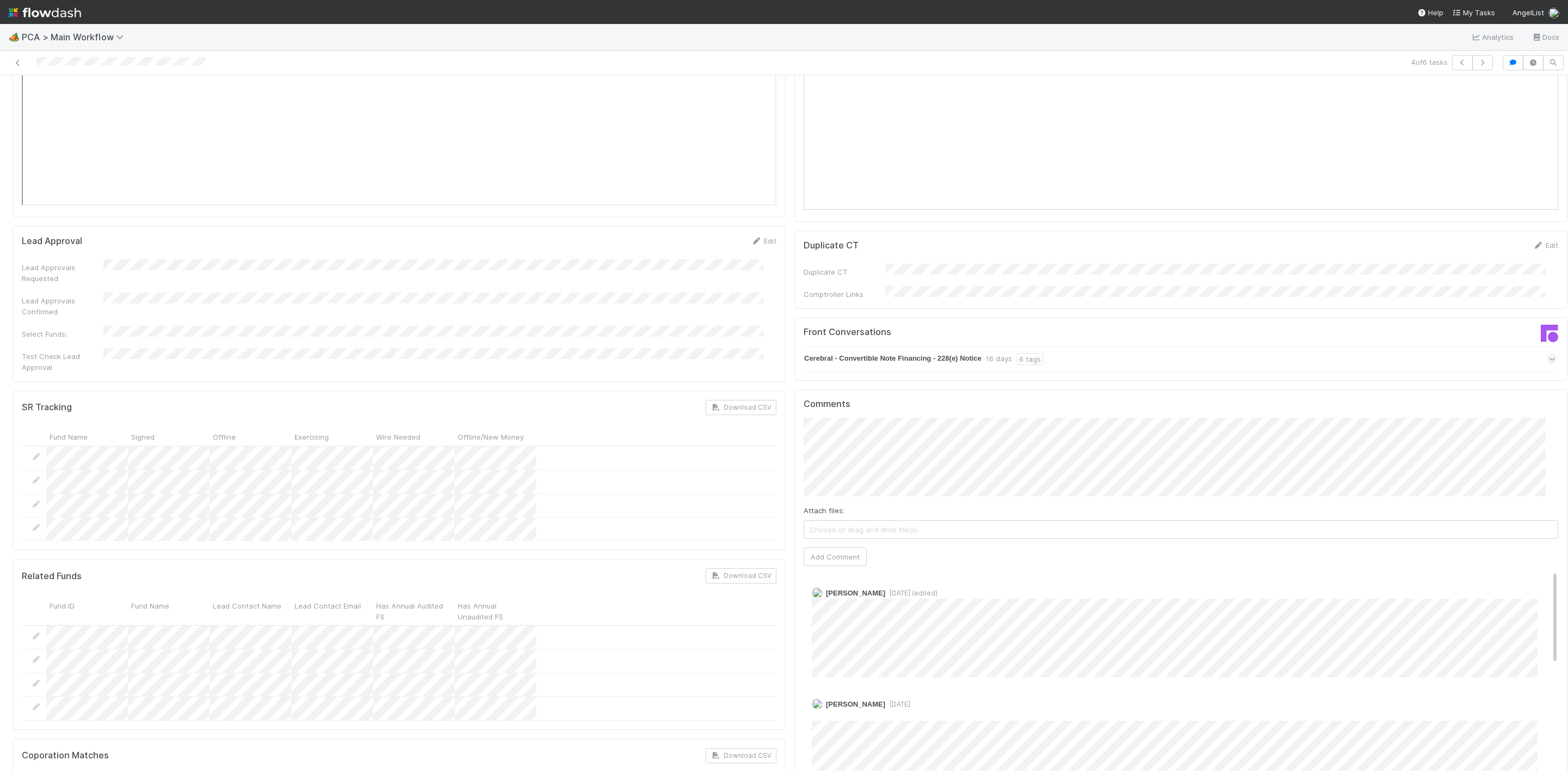
click at [1568, 392] on html "🏕️ PCA > Main Workflow Analytics Docs 4 of 6 tasks Finance - ICU Janice Garcia …" at bounding box center [784, 386] width 1568 height 772
click at [807, 614] on span "Choose or drag and drop file(s)" at bounding box center [1178, 623] width 754 height 17
click at [827, 614] on span "Choose or drag and drop file(s)" at bounding box center [1178, 623] width 754 height 17
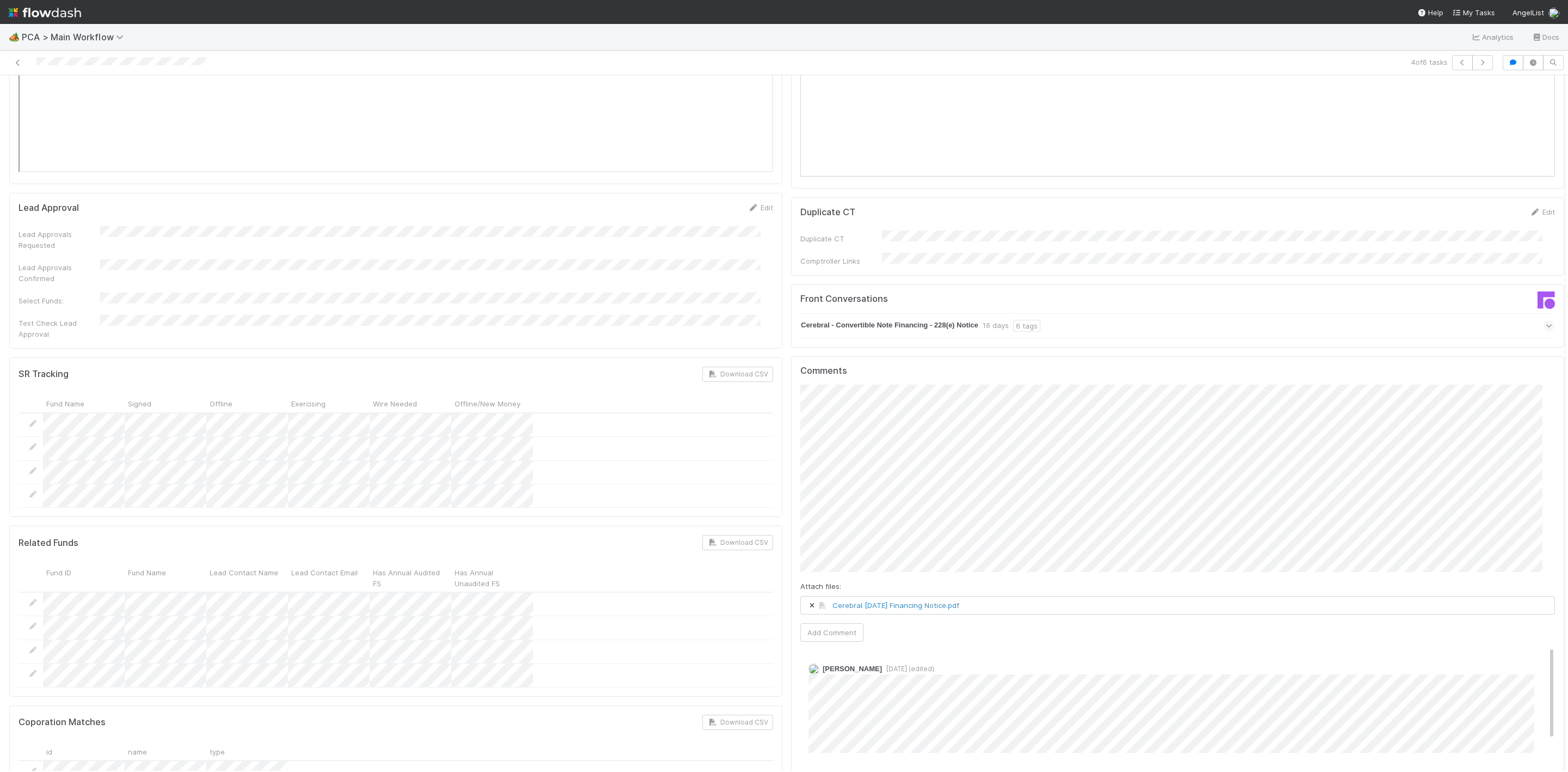
scroll to position [1665, 0]
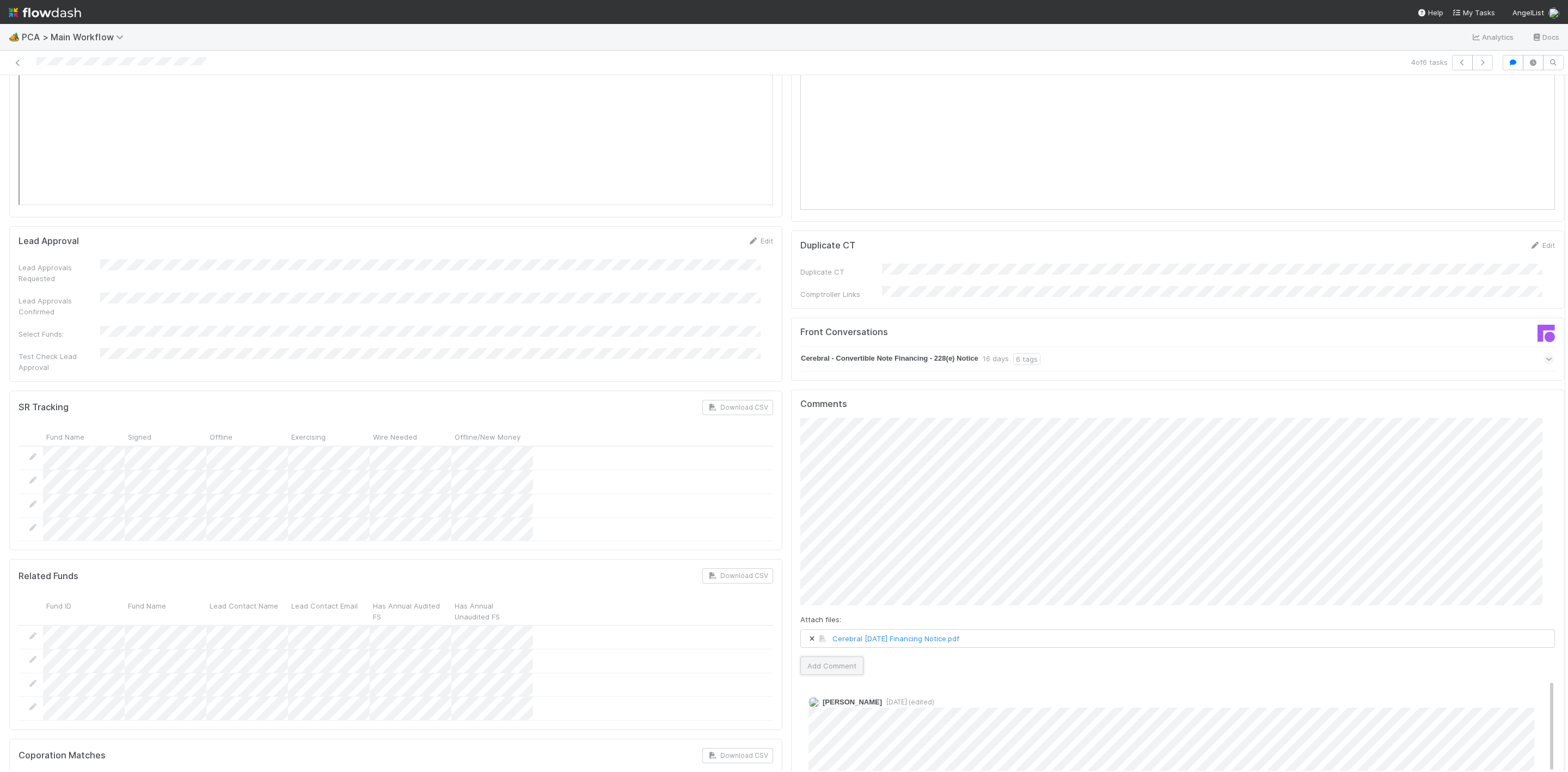
click at [829, 656] on button "Add Comment" at bounding box center [832, 666] width 63 height 19
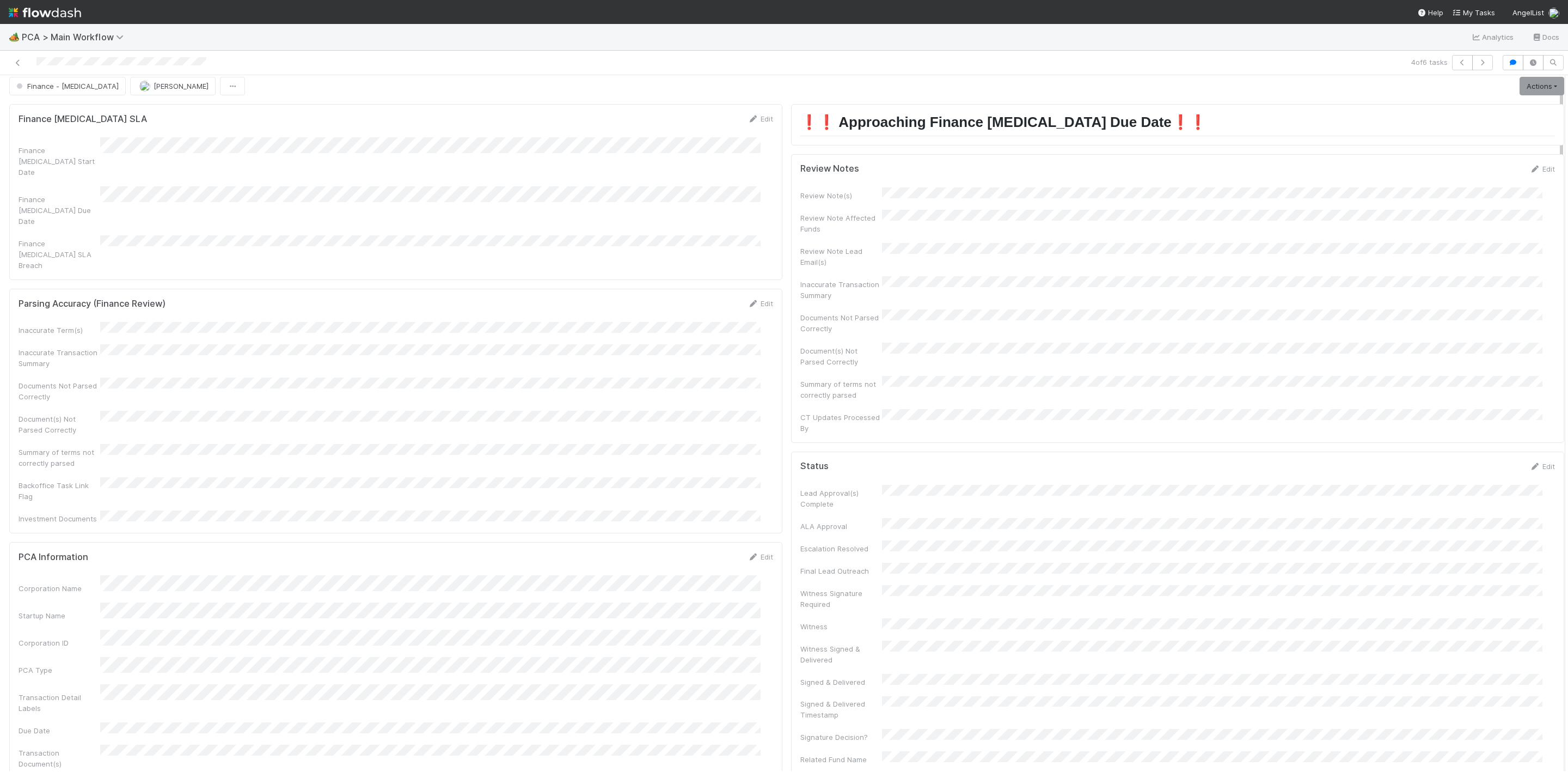
scroll to position [0, 0]
click at [1520, 93] on link "Actions" at bounding box center [1542, 93] width 45 height 19
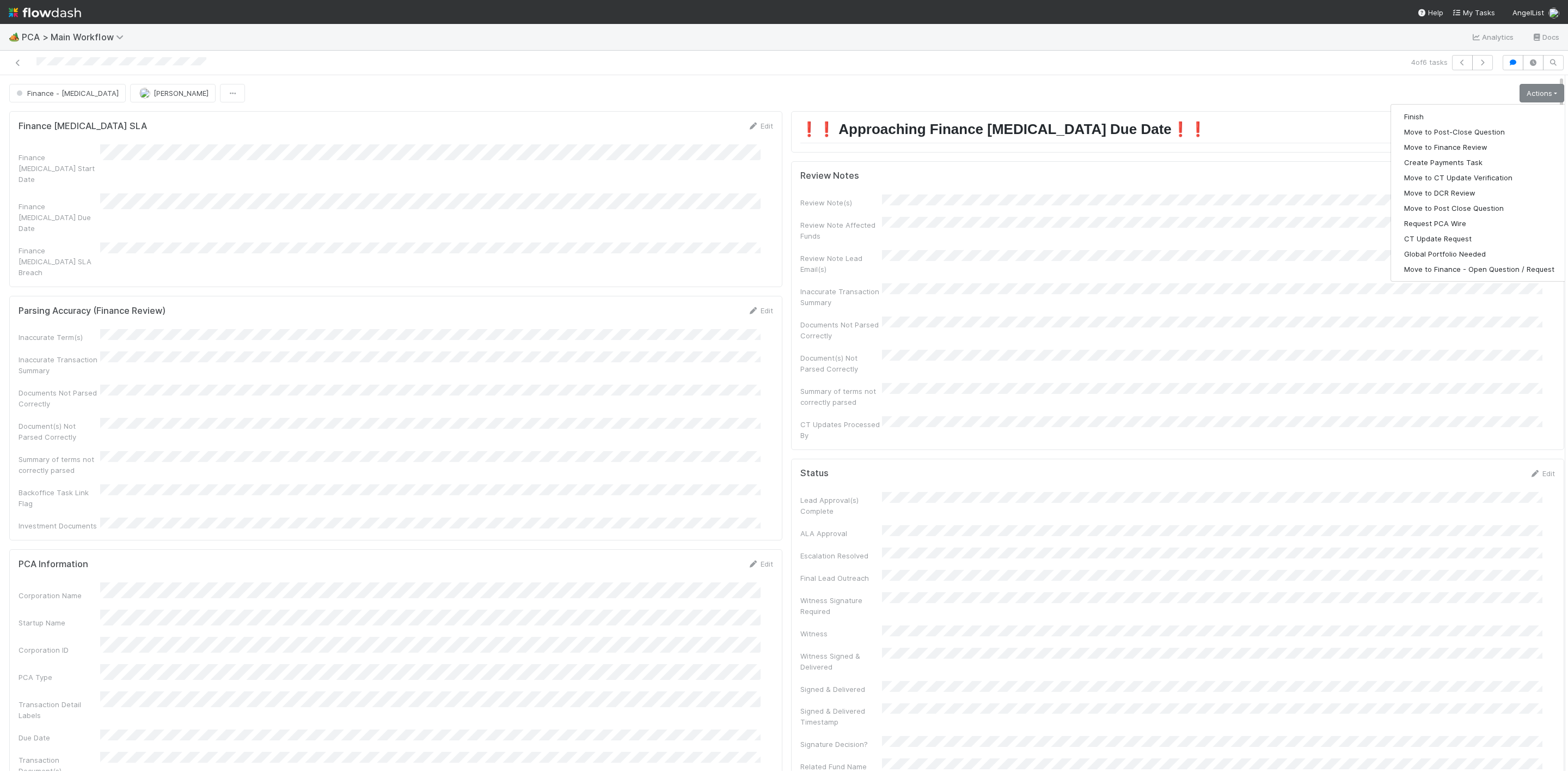
click at [1301, 225] on div "Review Note Affected Funds" at bounding box center [1177, 229] width 755 height 25
click at [1529, 178] on link "Edit" at bounding box center [1542, 176] width 26 height 9
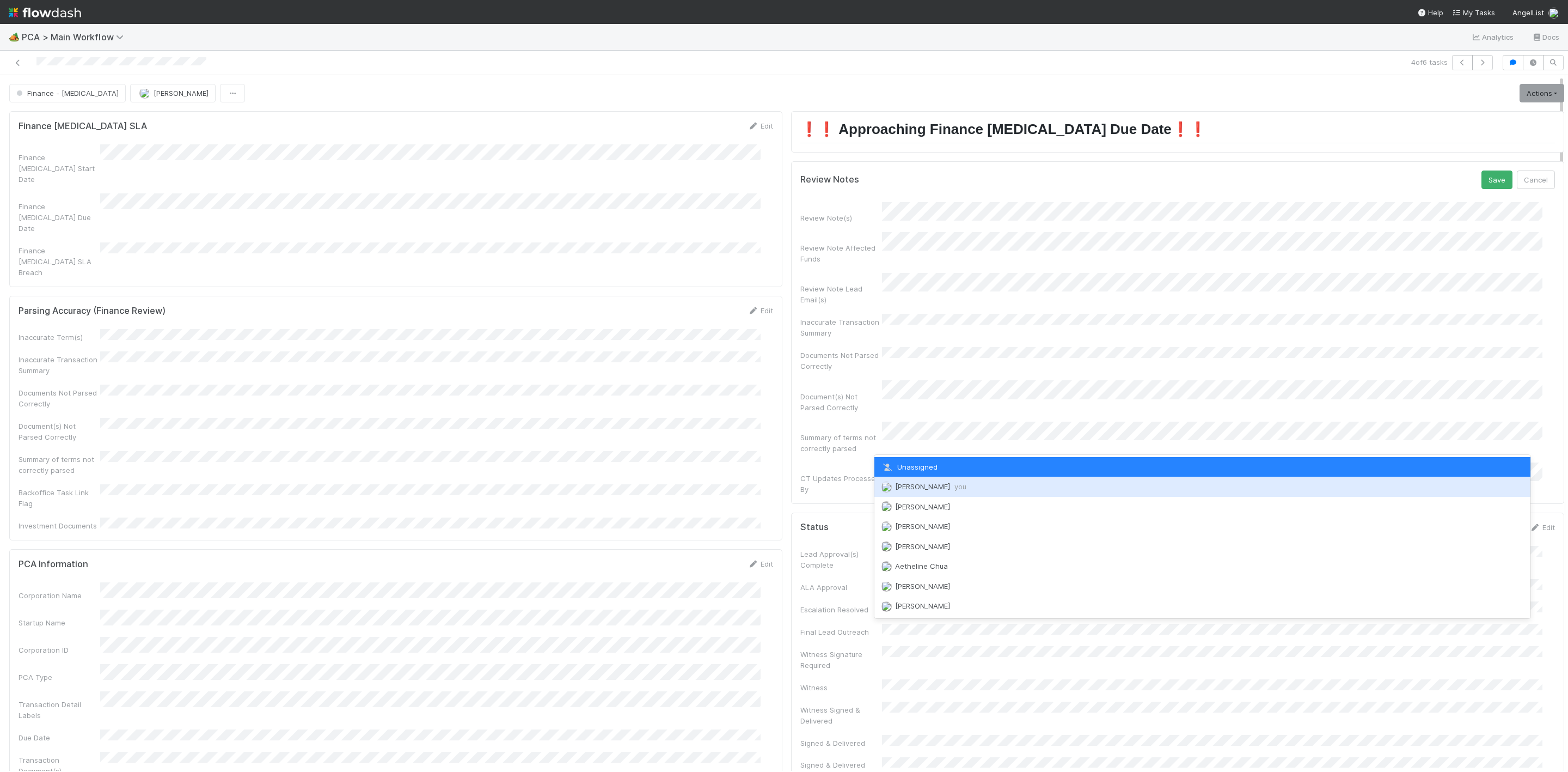
drag, startPoint x: 907, startPoint y: 483, endPoint x: 925, endPoint y: 477, distance: 19.0
click at [908, 483] on span "Janice Garcia you" at bounding box center [931, 486] width 71 height 9
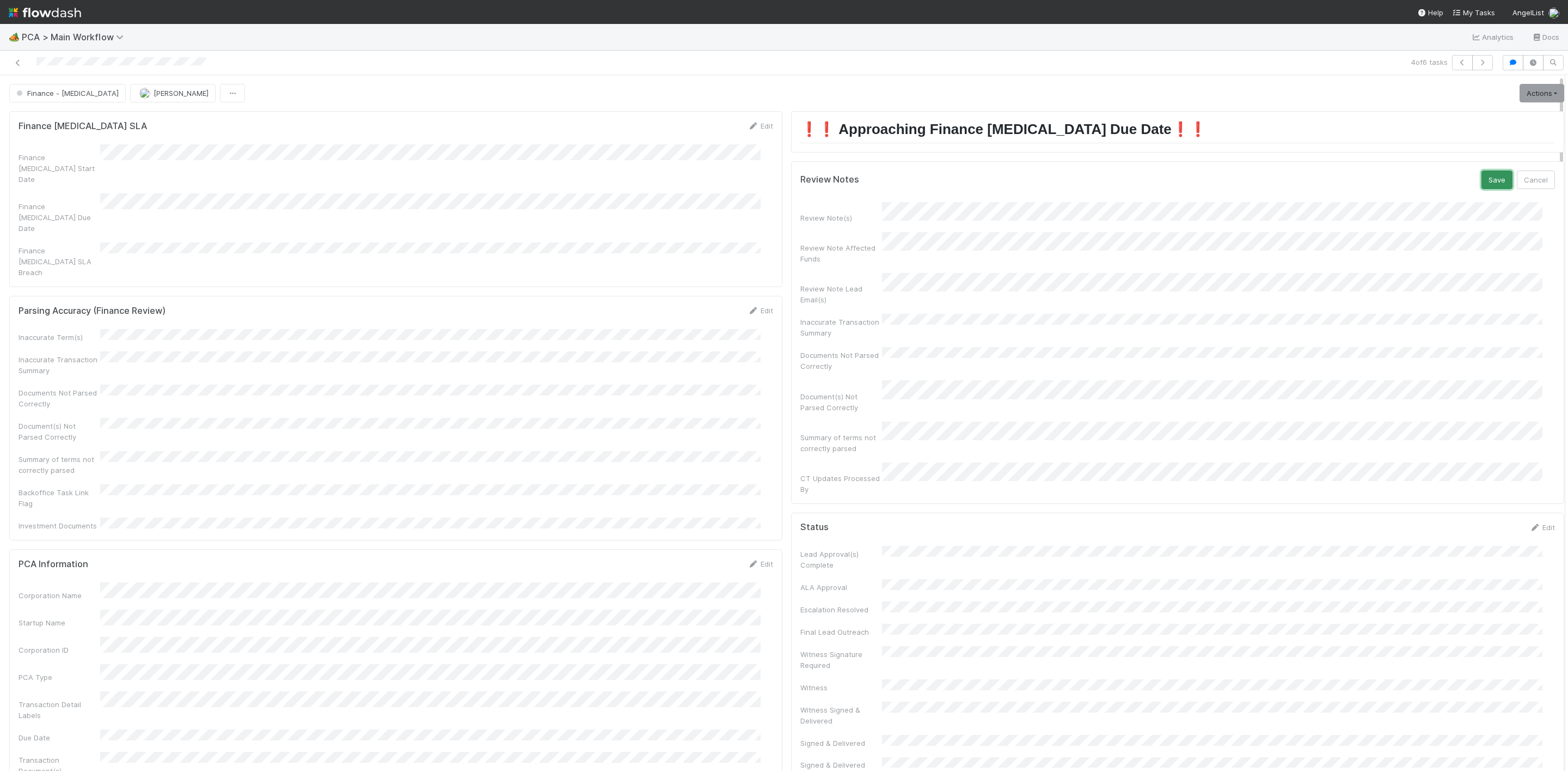
click at [1481, 189] on button "Save" at bounding box center [1497, 180] width 31 height 19
click at [1521, 102] on link "Actions" at bounding box center [1542, 93] width 45 height 19
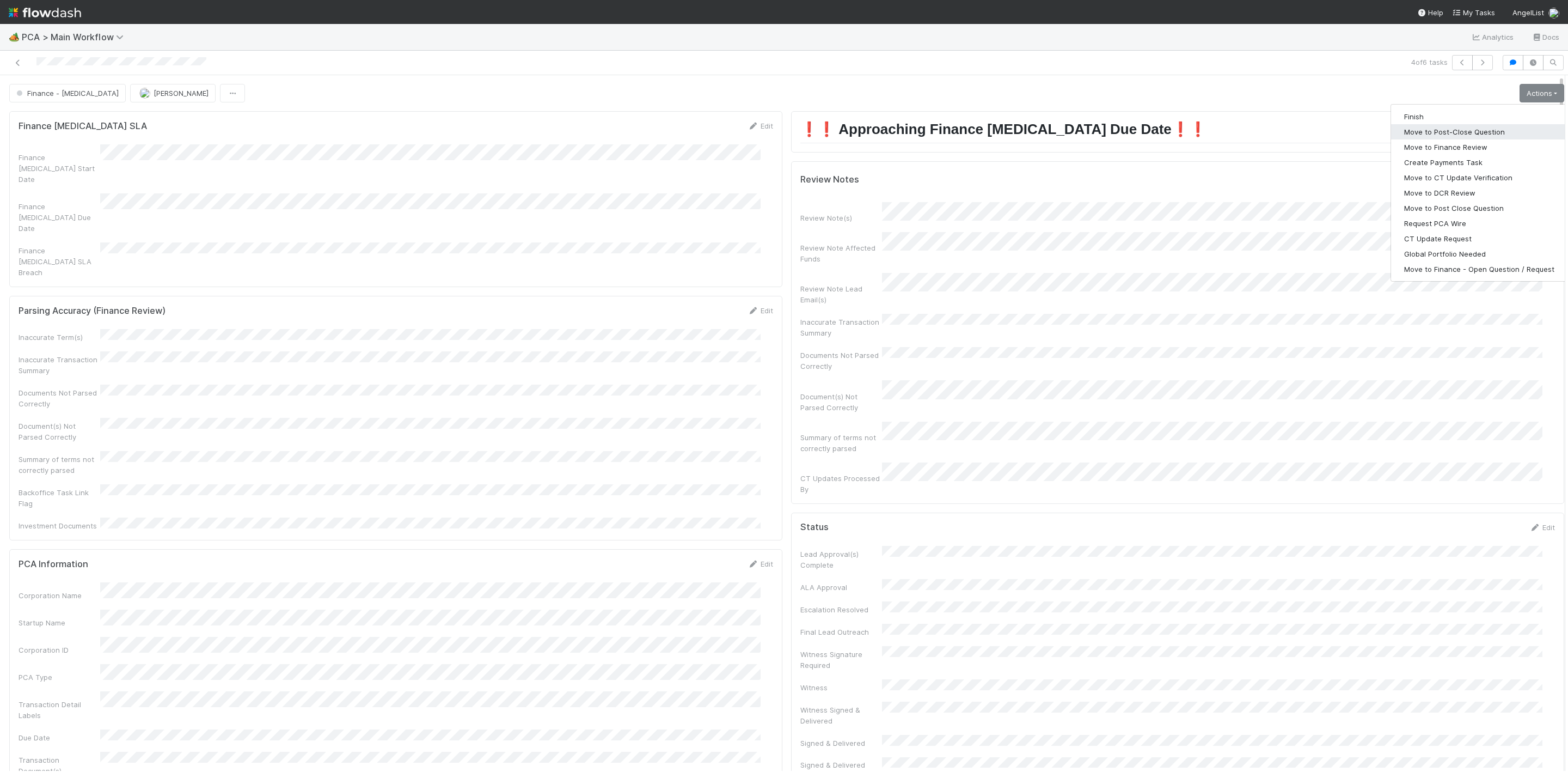
click at [1451, 131] on button "Move to Post-Close Question" at bounding box center [1480, 132] width 177 height 15
drag, startPoint x: 1524, startPoint y: 93, endPoint x: 1525, endPoint y: 99, distance: 6.1
click at [1525, 93] on link "Actions" at bounding box center [1542, 93] width 45 height 19
click at [1463, 131] on button "Move to Post-Close Question" at bounding box center [1480, 132] width 177 height 15
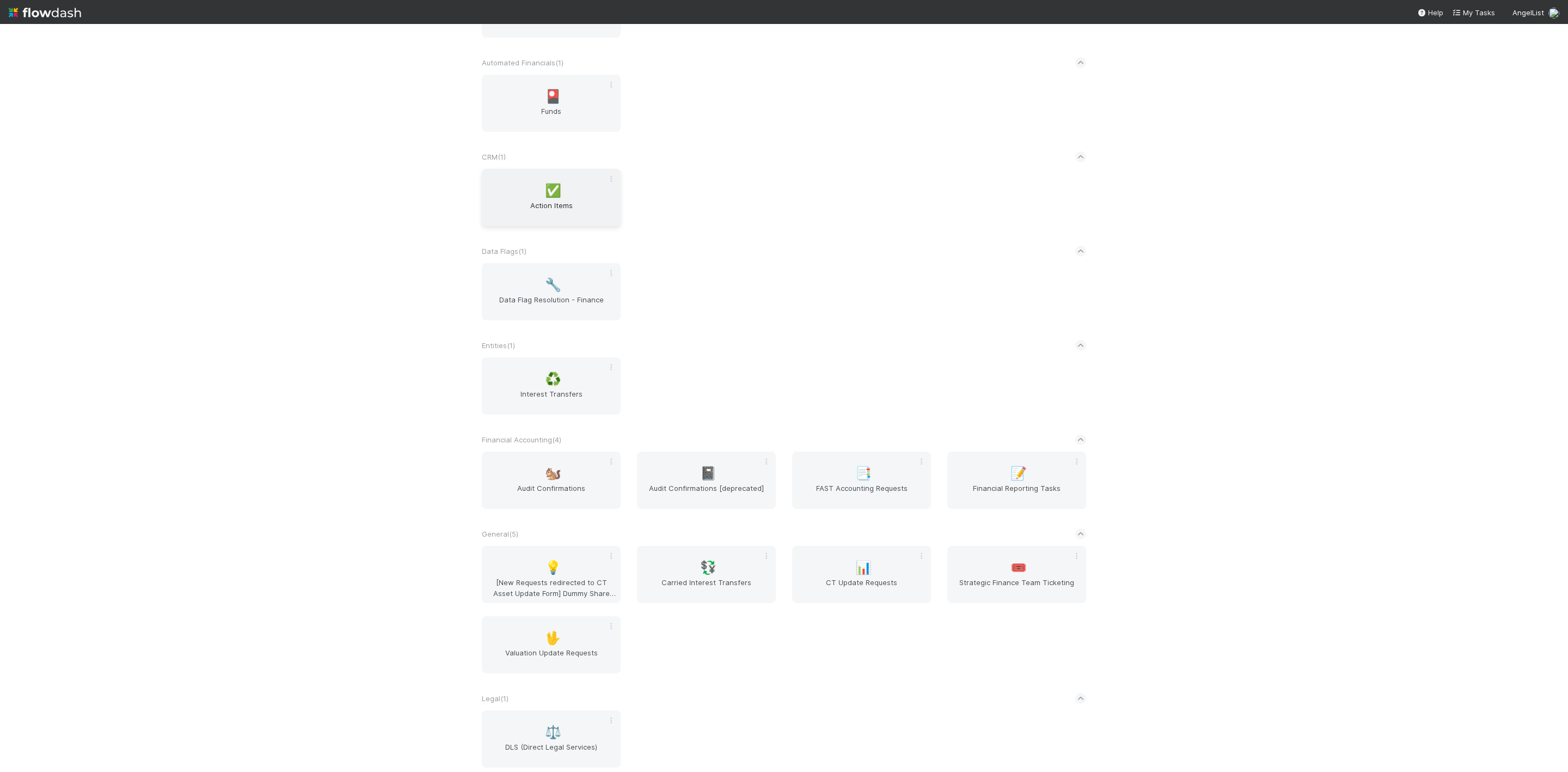
scroll to position [245, 0]
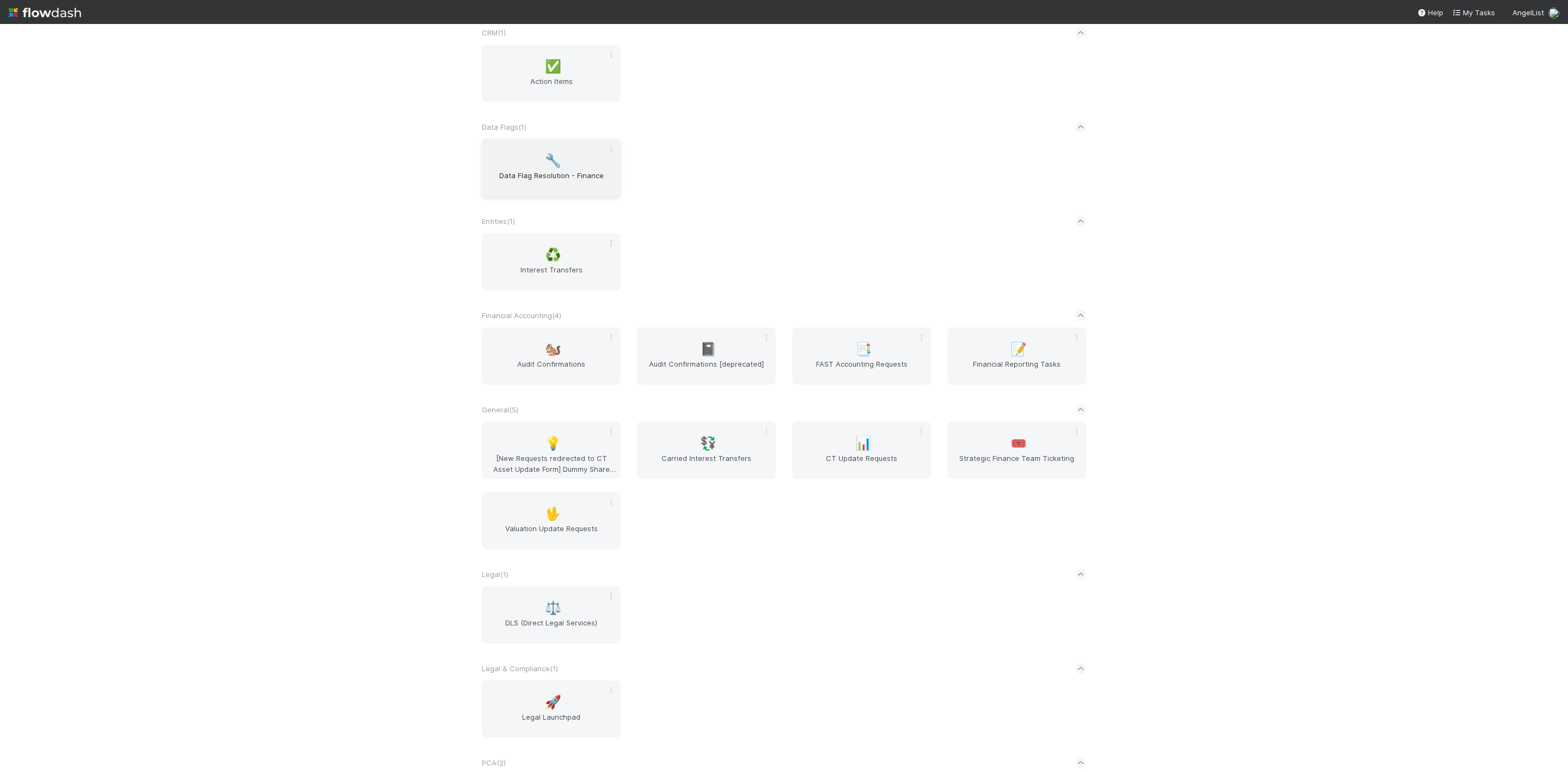
click at [549, 186] on span "Data Flag Resolution - Finance" at bounding box center [552, 180] width 130 height 21
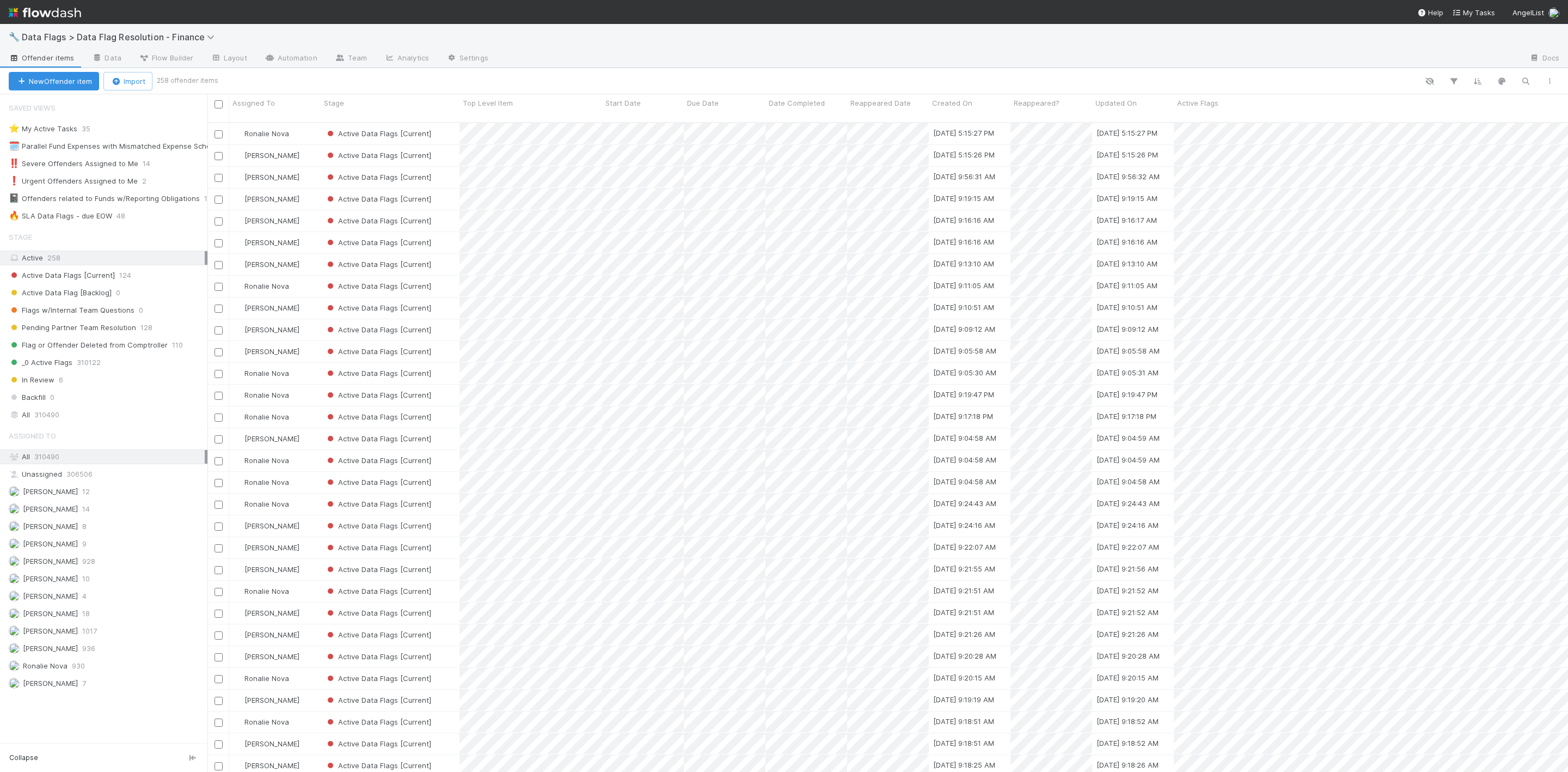
scroll to position [644, 1349]
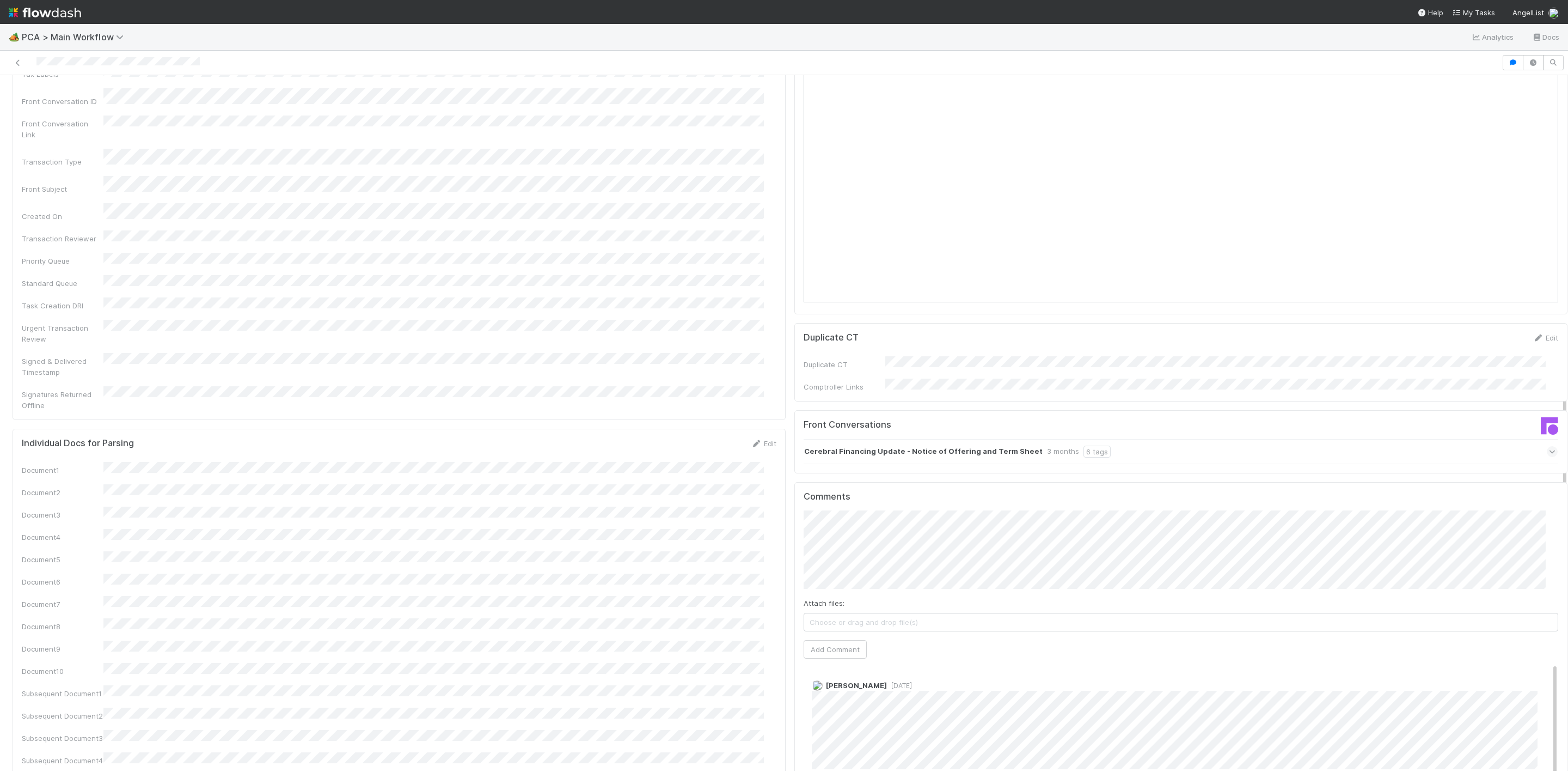
scroll to position [1552, 0]
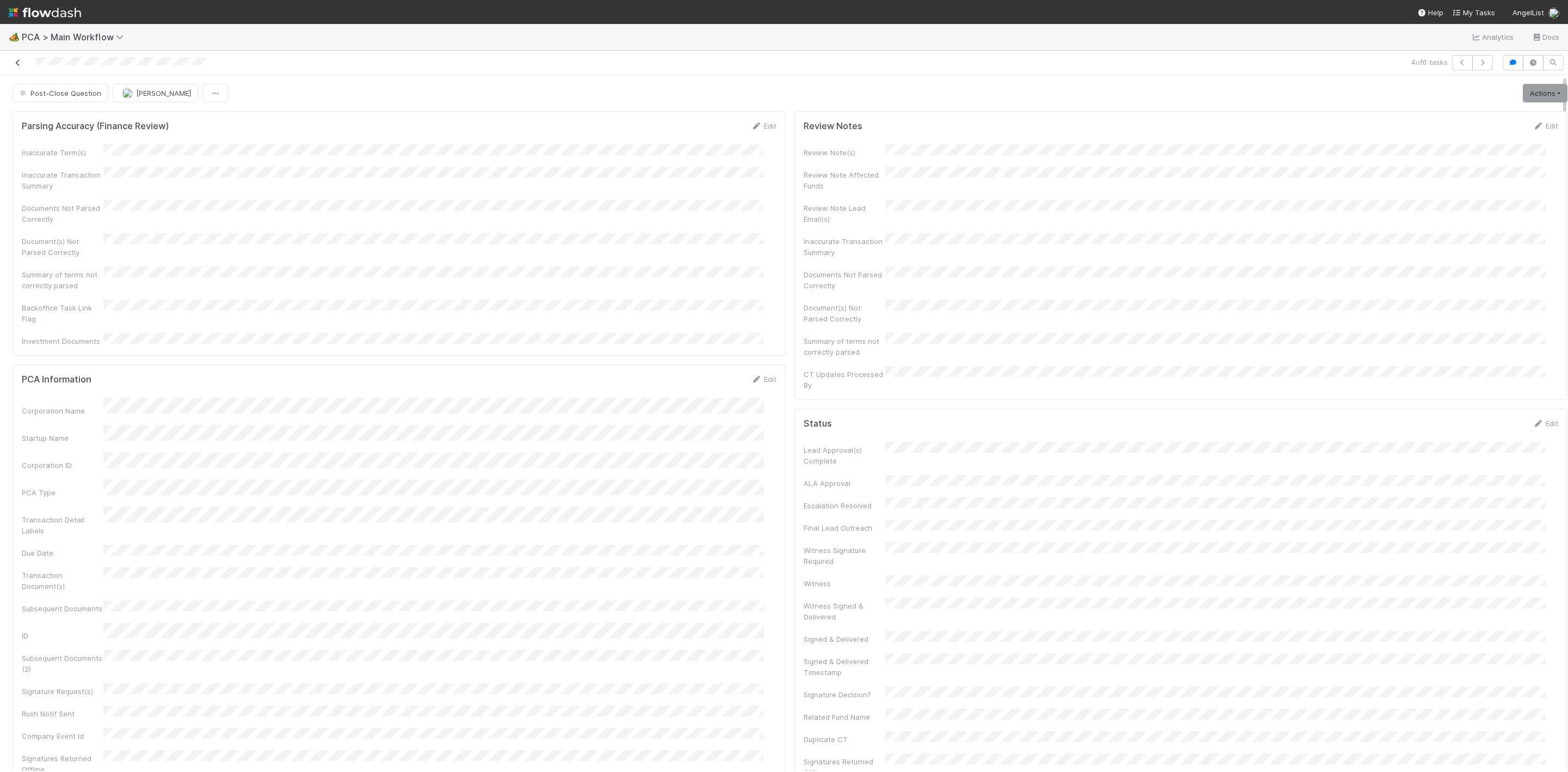
click at [21, 63] on icon at bounding box center [18, 63] width 11 height 7
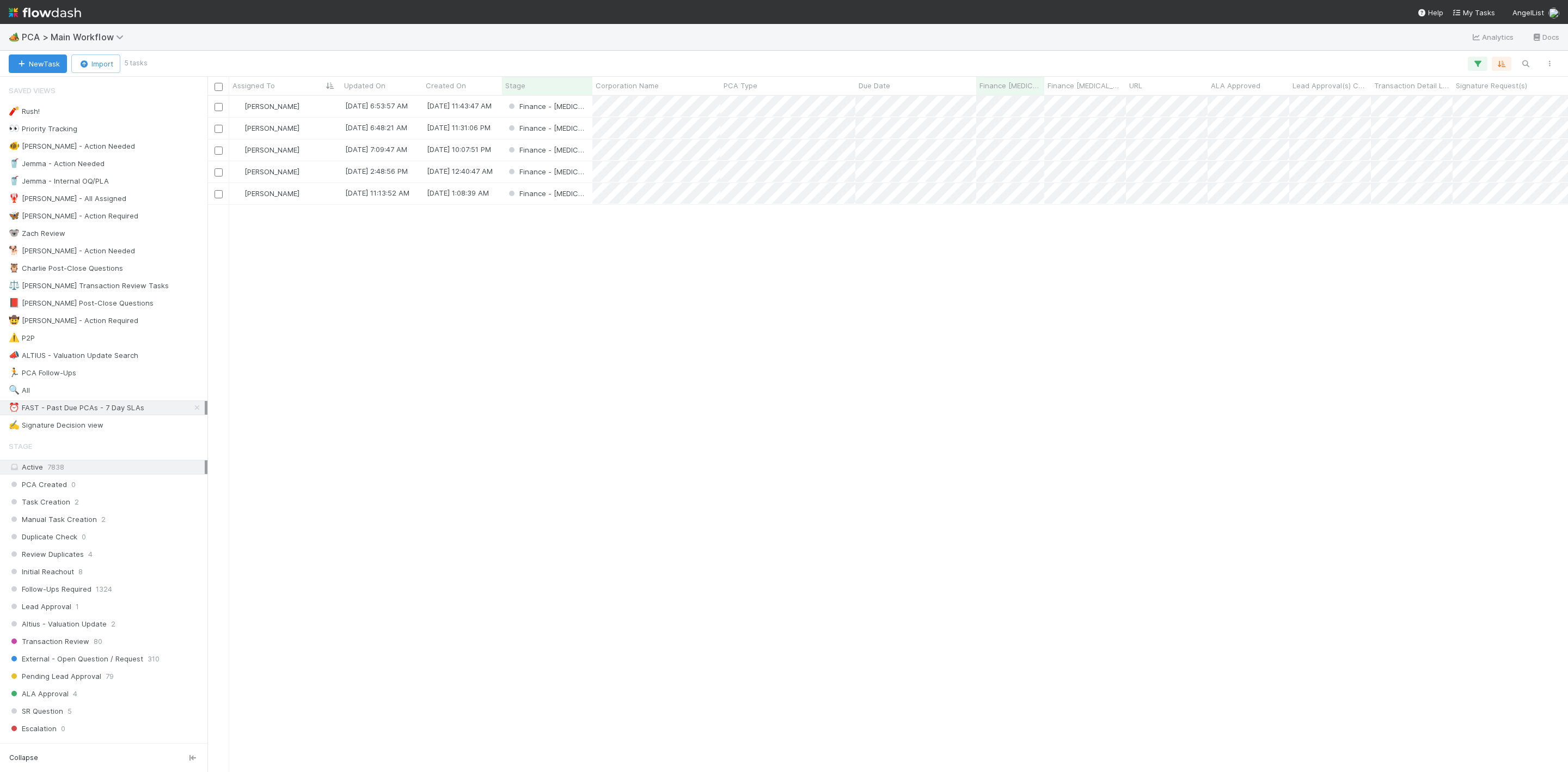
scroll to position [662, 1349]
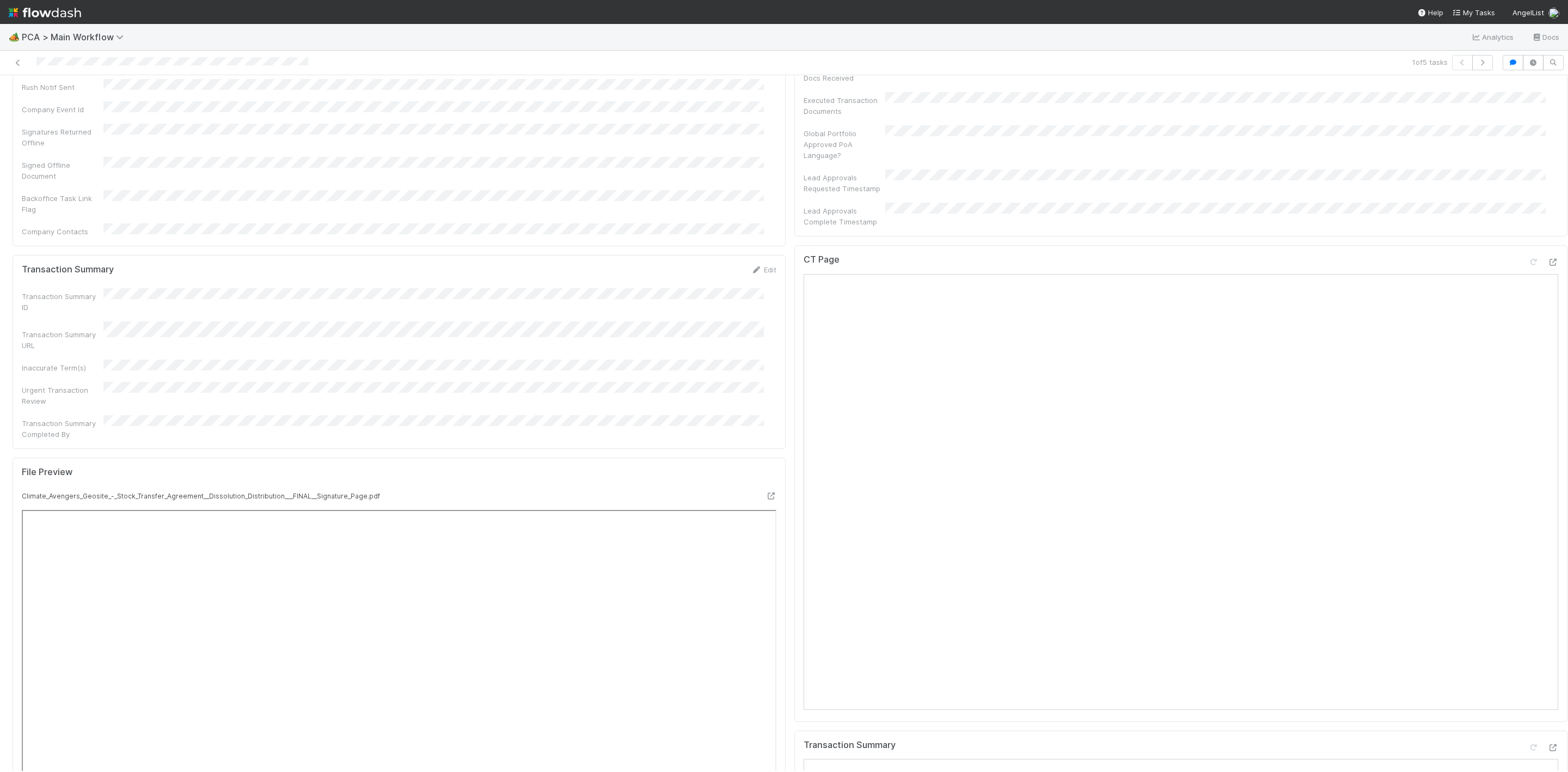
scroll to position [980, 0]
click at [1547, 612] on icon at bounding box center [1553, 615] width 11 height 7
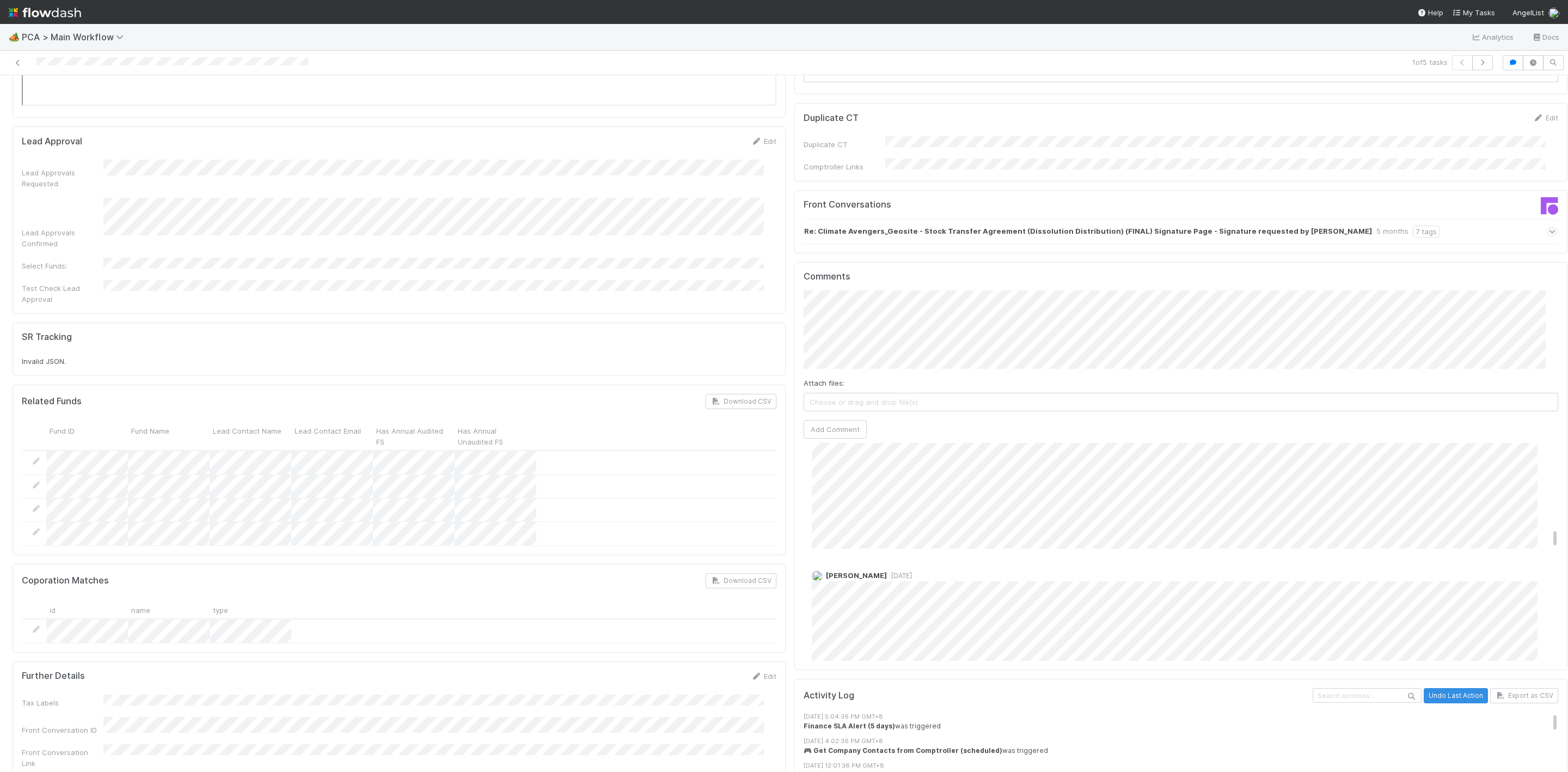
scroll to position [1335, 0]
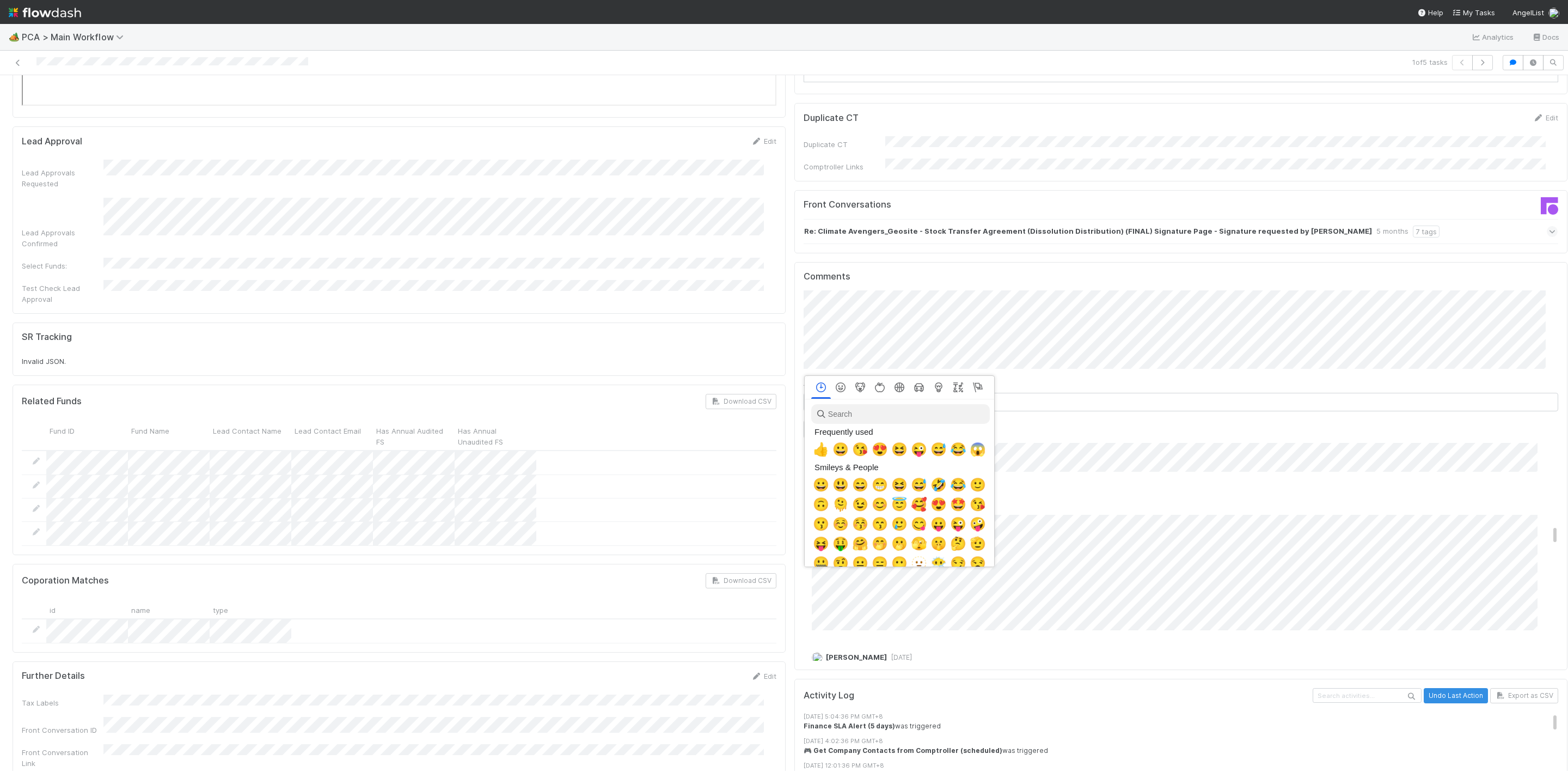
click at [1068, 519] on div at bounding box center [784, 386] width 1568 height 772
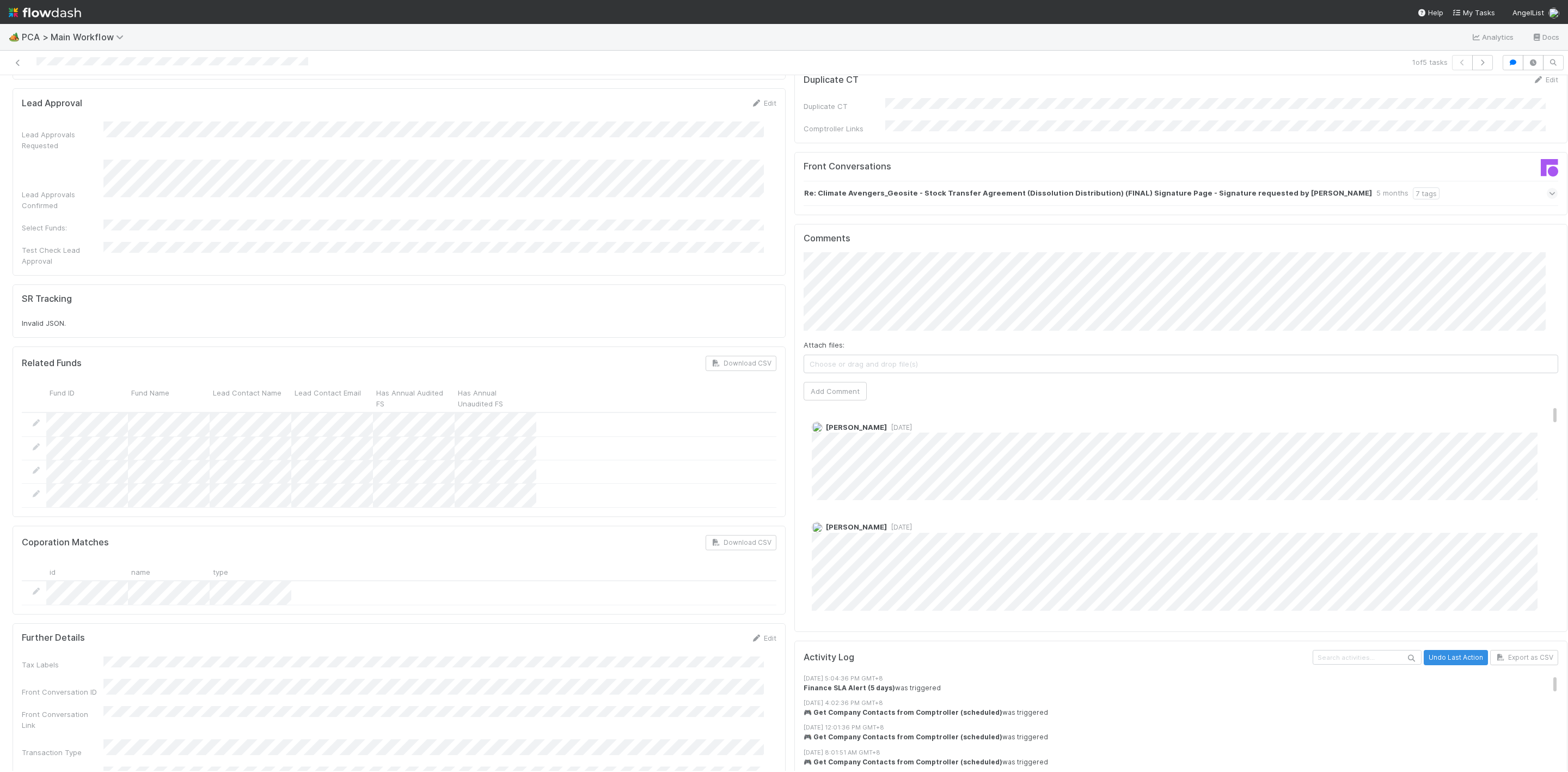
scroll to position [1879, 0]
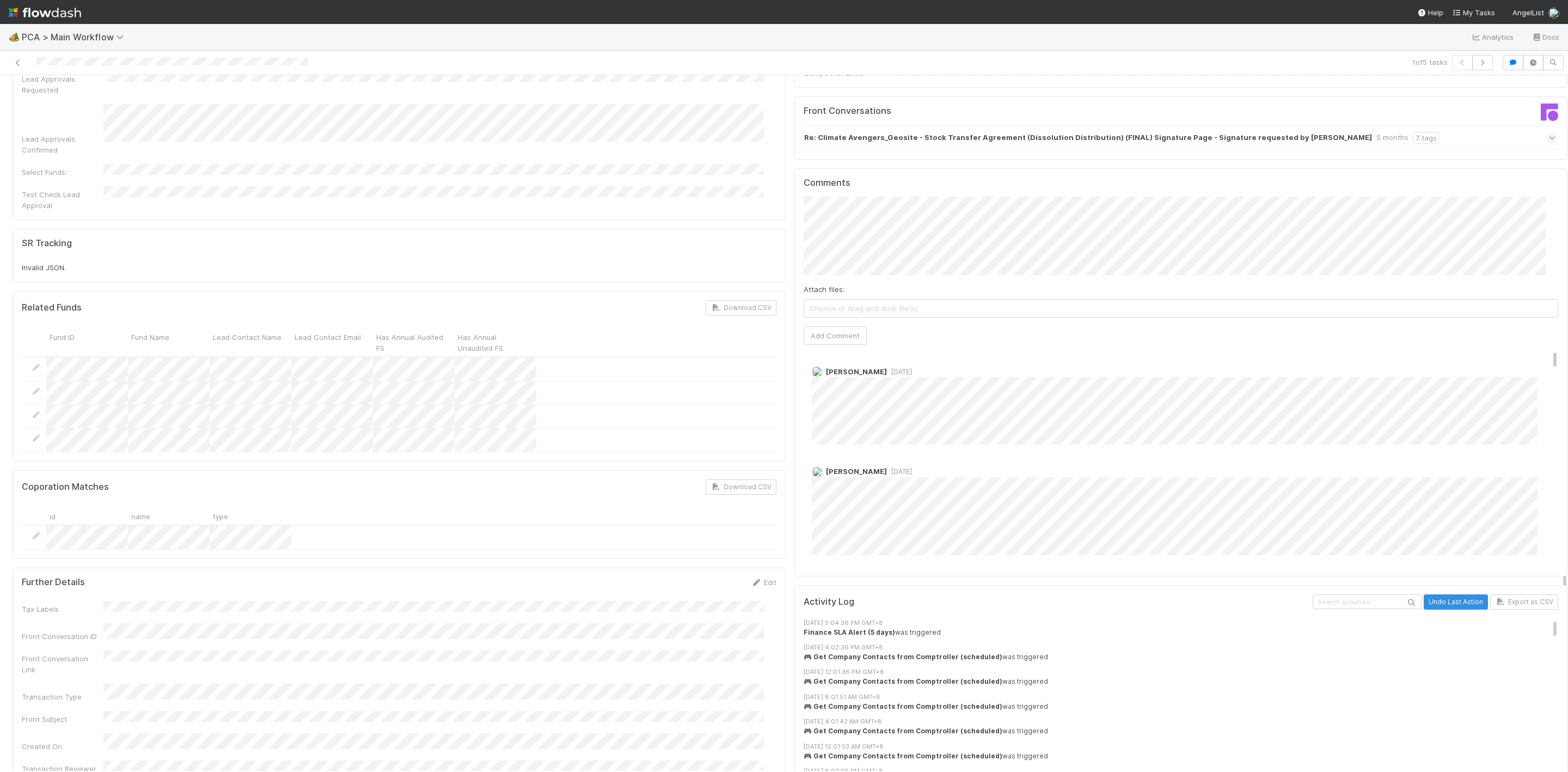
scroll to position [1797, 0]
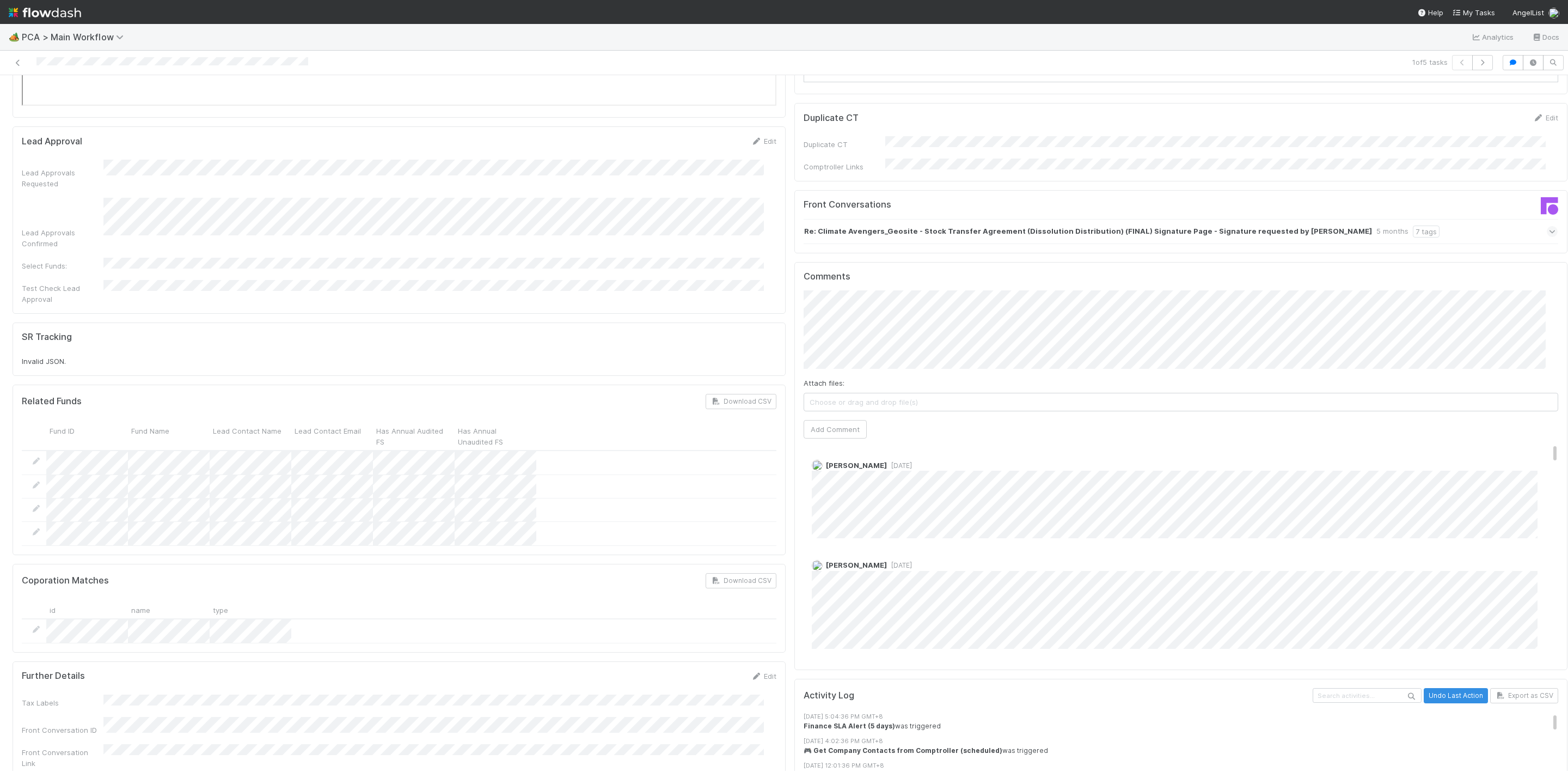
click at [656, 202] on div "Finance ICU SLA Edit Finance ICU Start Date Finance ICU Due Date Finance ICU SL…" at bounding box center [790, 96] width 1564 height 3574
click at [831, 283] on span "[PERSON_NAME]" at bounding box center [857, 287] width 55 height 9
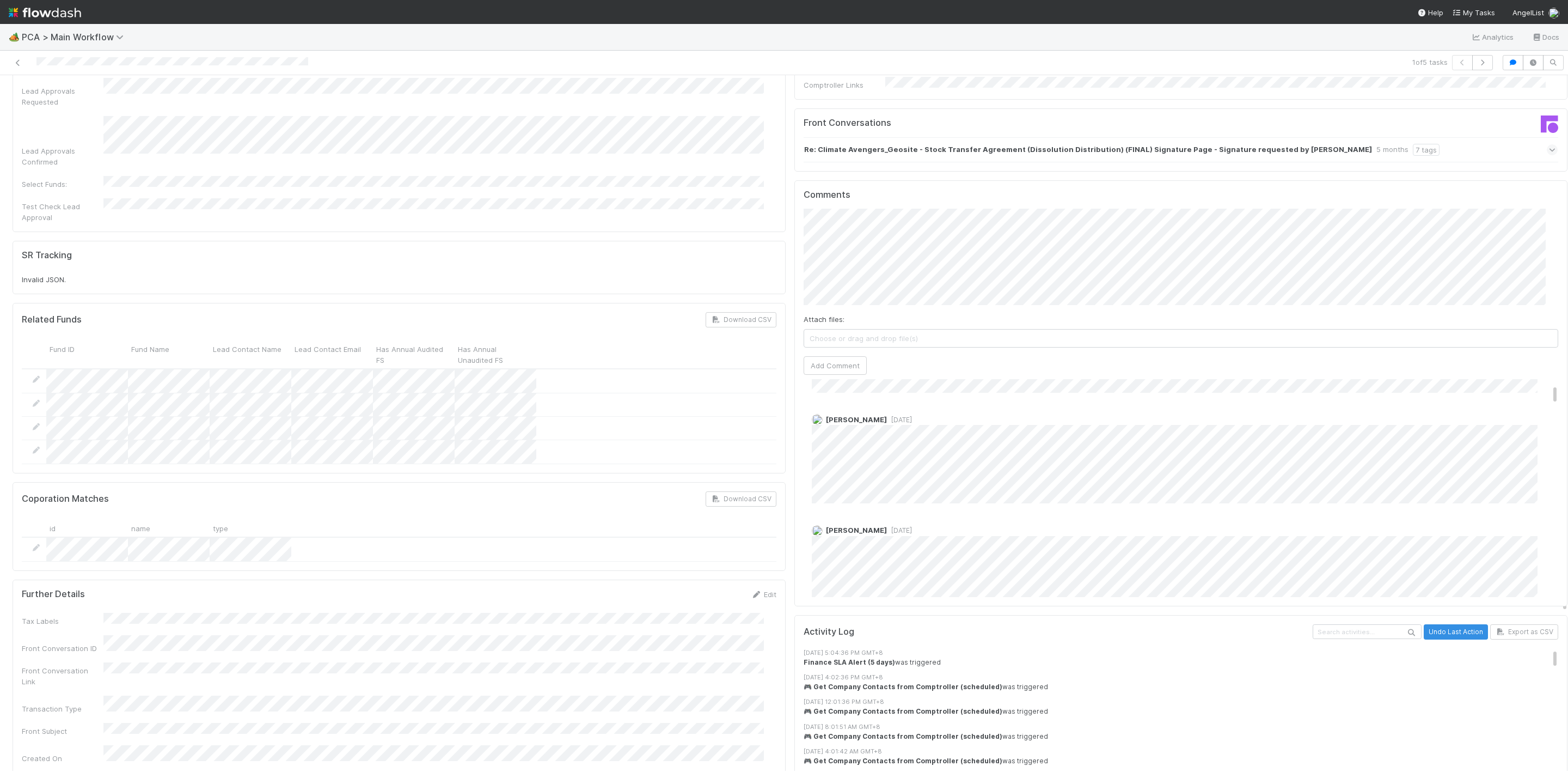
scroll to position [0, 0]
click at [794, 206] on div "Comments Attach files: Choose or drag and drop file(s) Add Comment Don Walker 6…" at bounding box center [1181, 392] width 773 height 426
click at [808, 356] on button "Add Comment" at bounding box center [835, 366] width 63 height 19
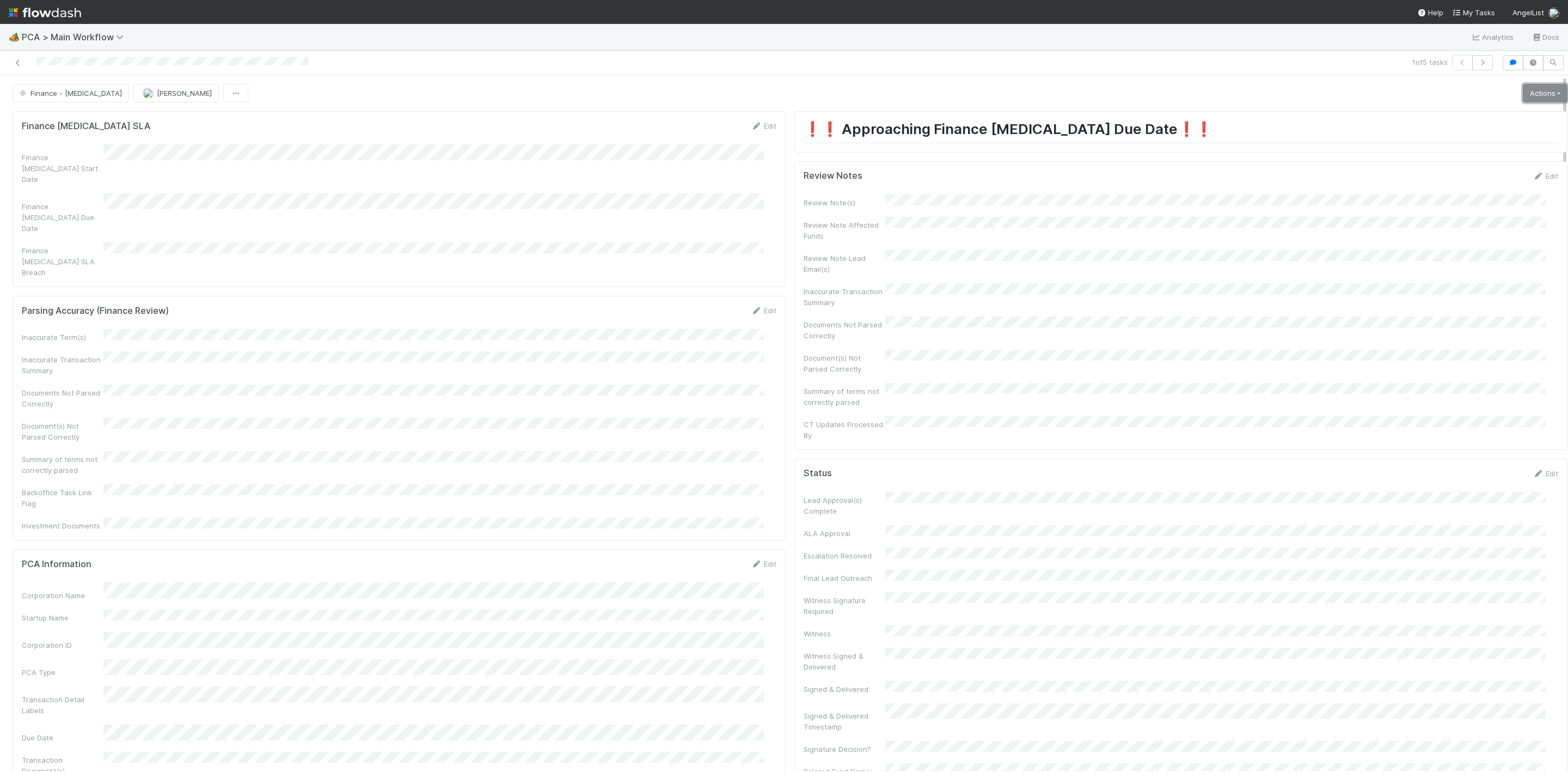
click at [1523, 87] on link "Actions" at bounding box center [1546, 93] width 45 height 19
click at [1457, 272] on button "Move to Finance - Open Question / Request" at bounding box center [1483, 269] width 177 height 15
click at [157, 96] on span "[PERSON_NAME]" at bounding box center [184, 93] width 55 height 9
click at [255, 172] on div at bounding box center [784, 386] width 1568 height 772
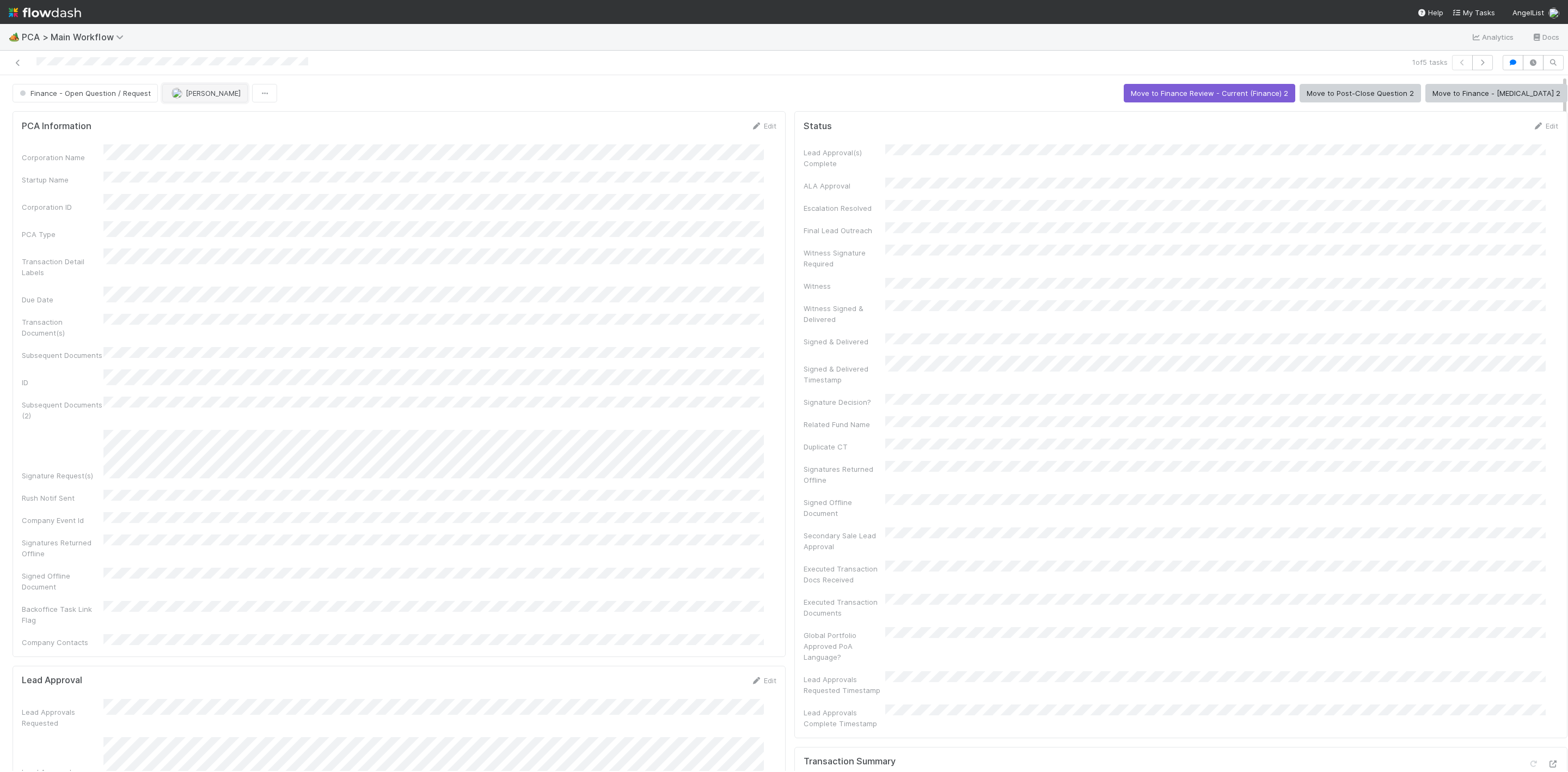
click at [208, 85] on button "[PERSON_NAME]" at bounding box center [205, 93] width 86 height 19
click at [218, 157] on div "[PERSON_NAME]" at bounding box center [232, 161] width 153 height 20
click at [21, 59] on icon at bounding box center [18, 63] width 11 height 7
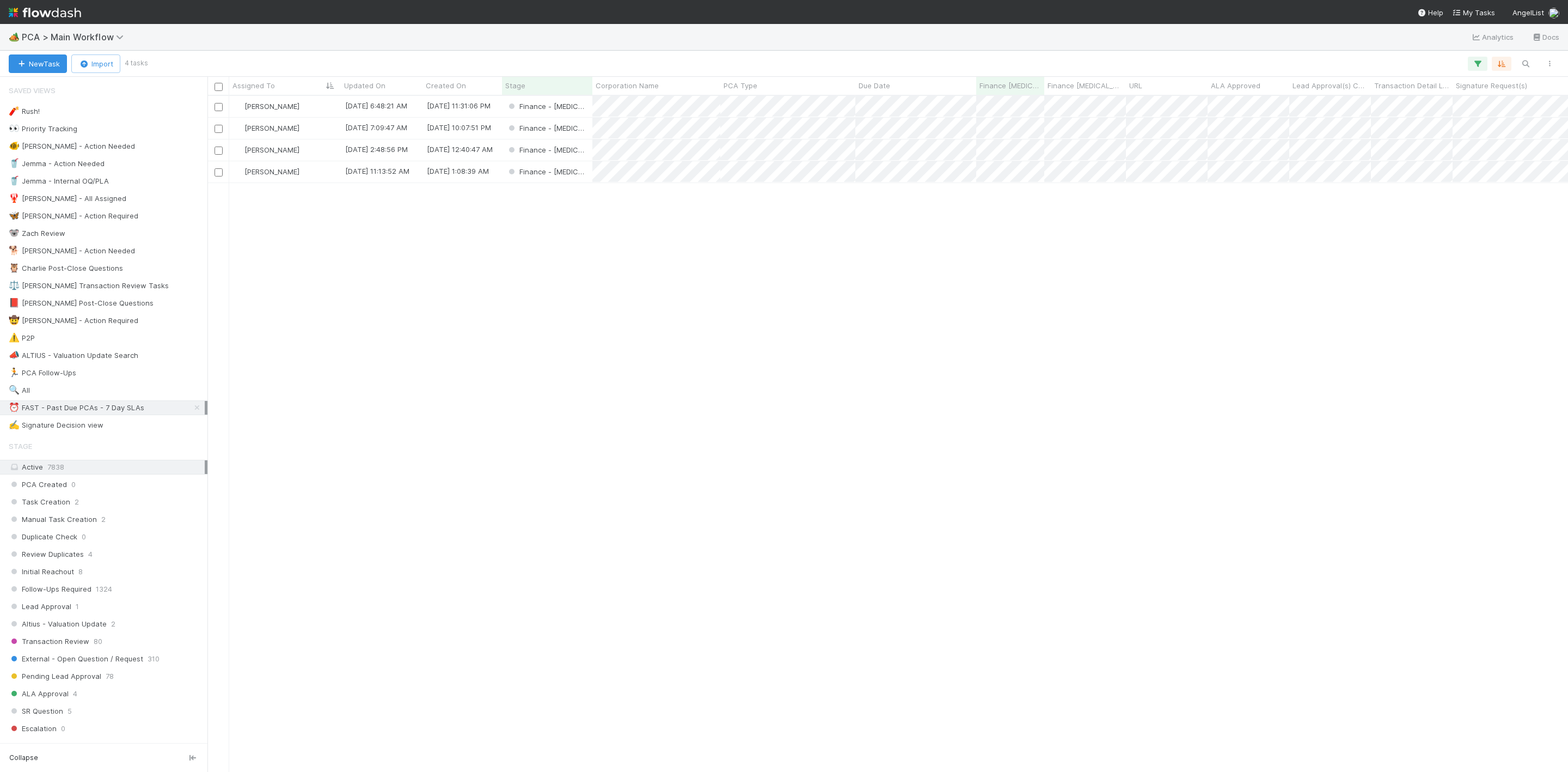
scroll to position [662, 1349]
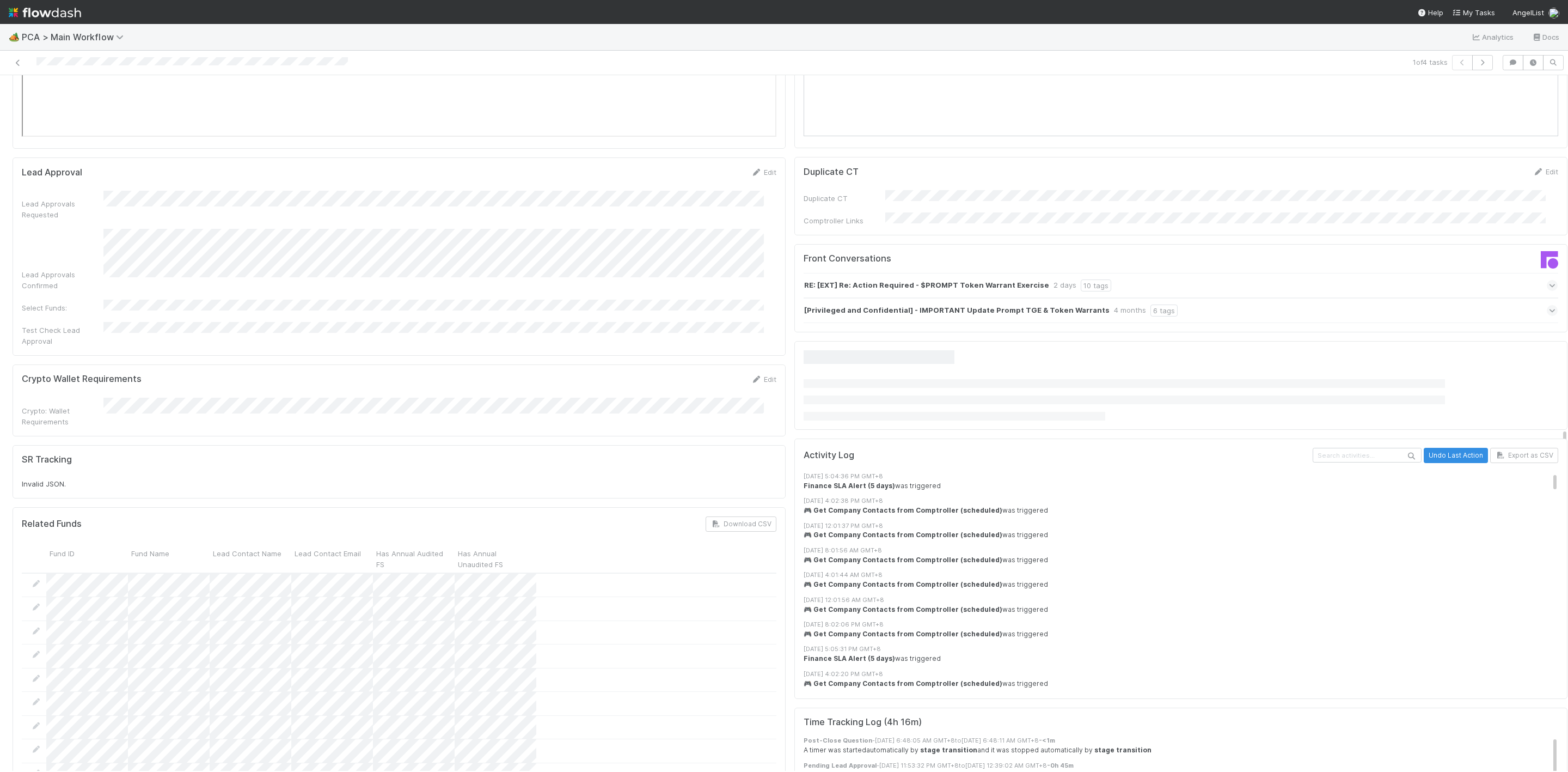
scroll to position [1715, 0]
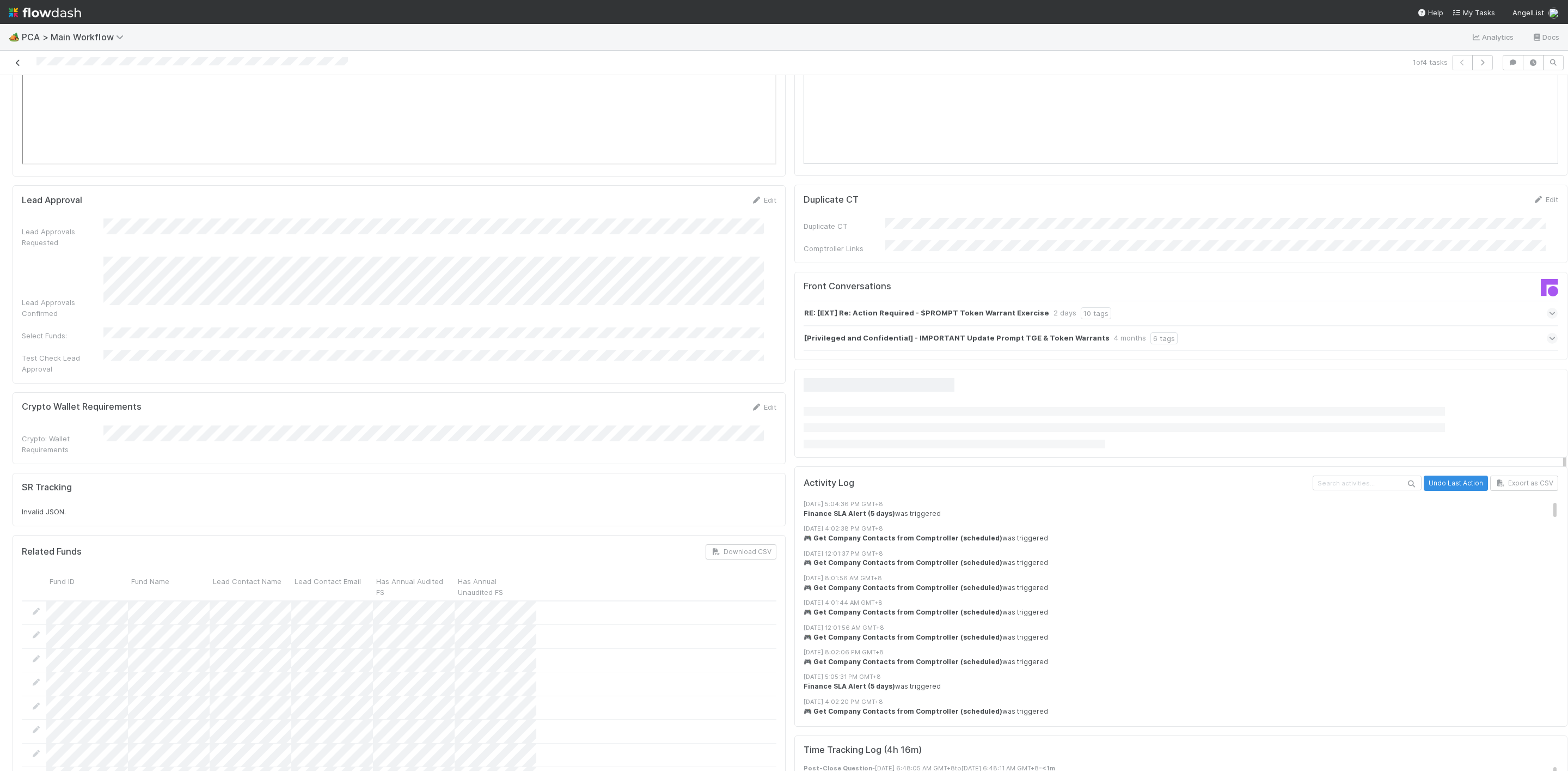
click at [15, 64] on icon at bounding box center [18, 63] width 11 height 7
